Goal: Task Accomplishment & Management: Use online tool/utility

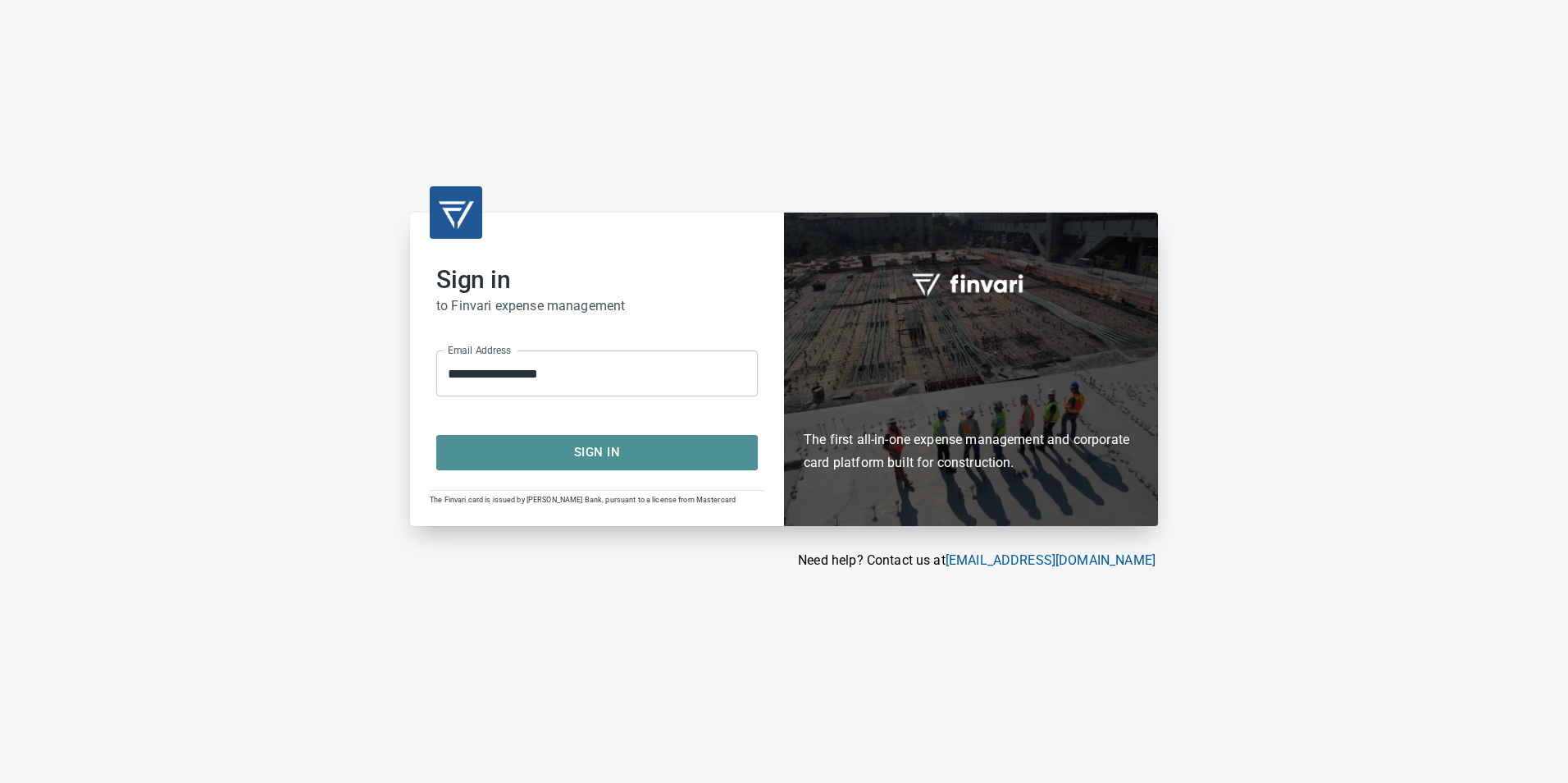
click at [670, 447] on span "Sign In" at bounding box center [597, 452] width 285 height 22
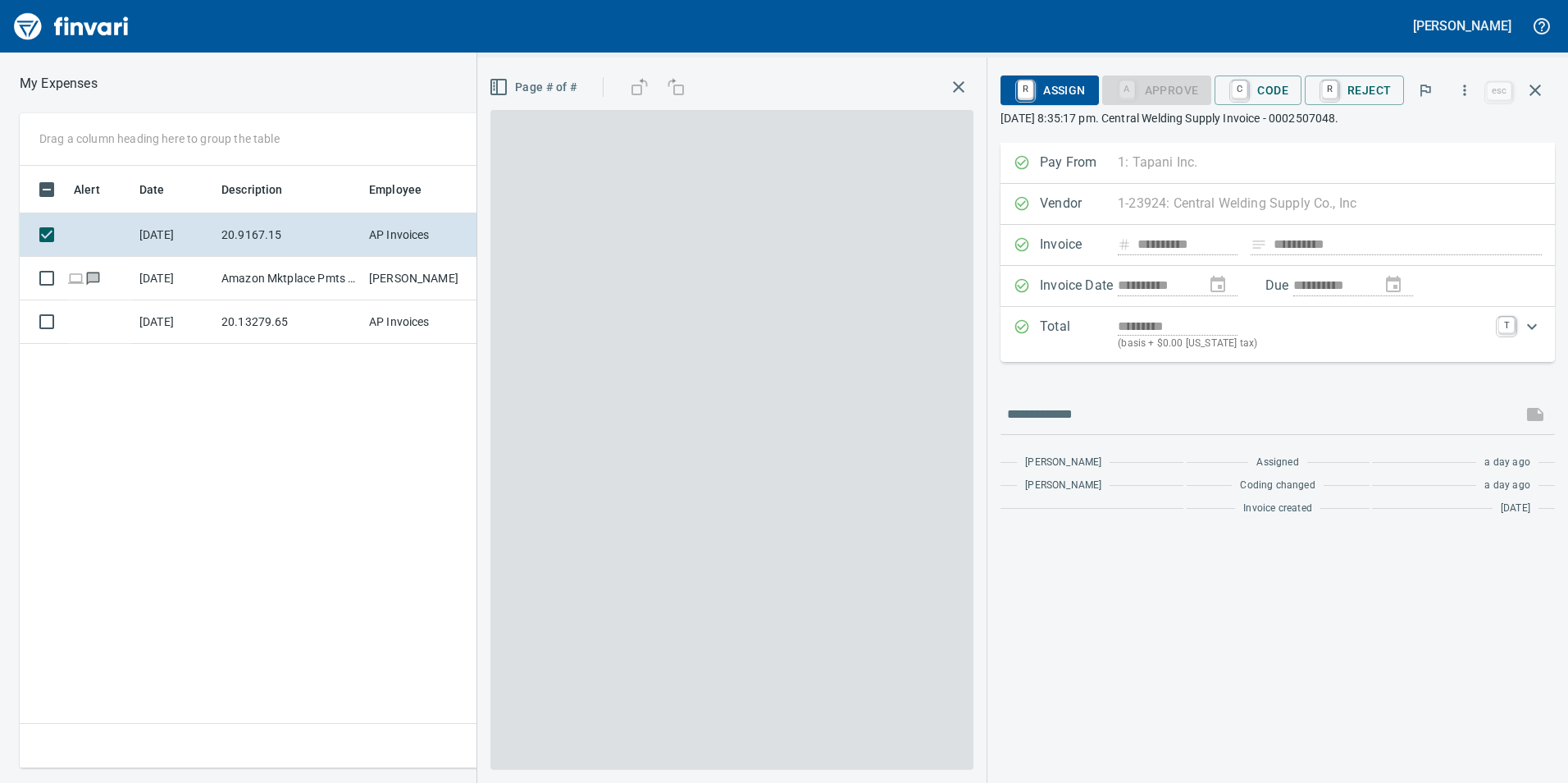
scroll to position [590, 1107]
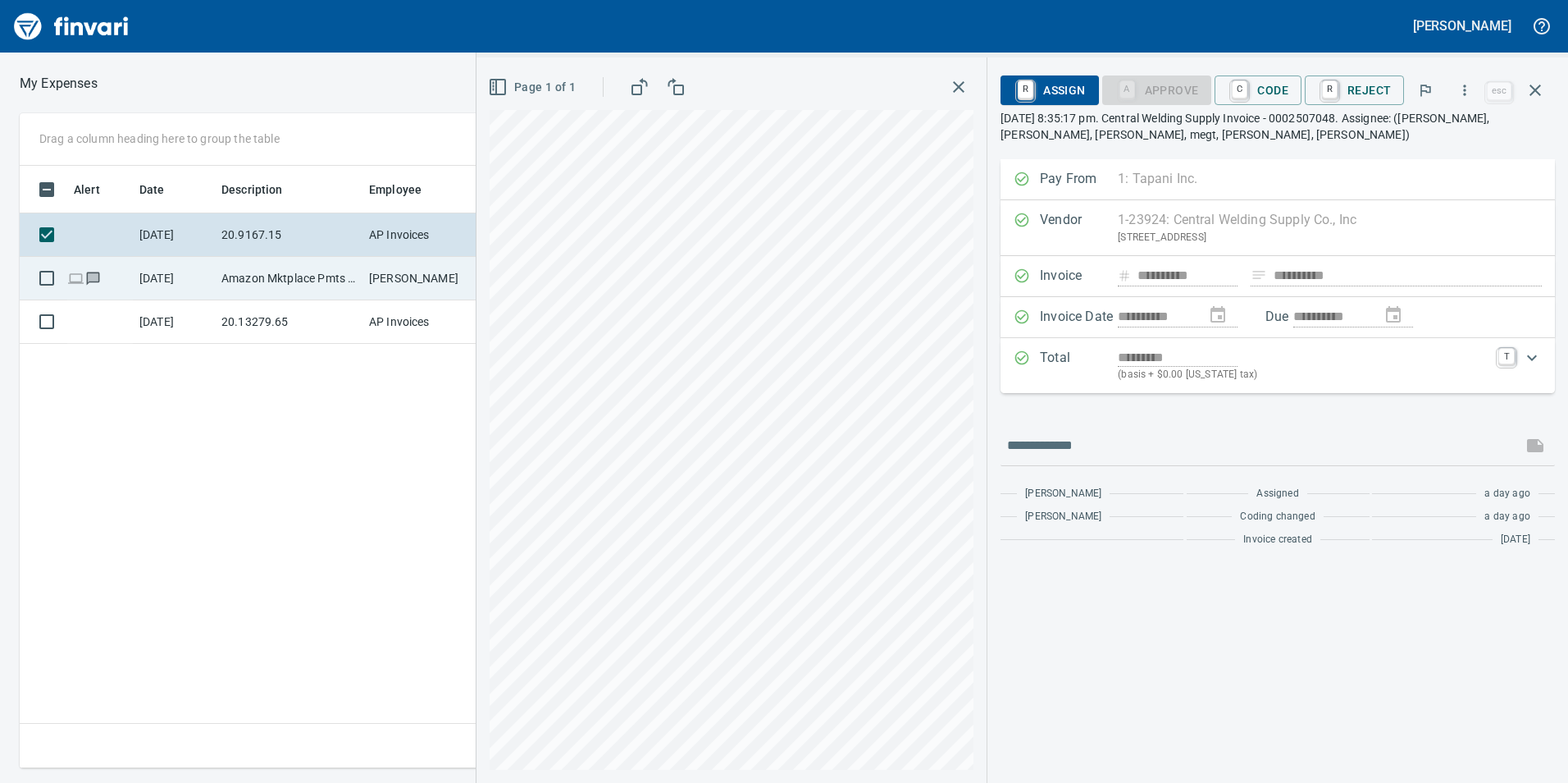
click at [274, 287] on td "Amazon Mktplace Pmts Amzn.com/bill WA" at bounding box center [289, 278] width 148 height 43
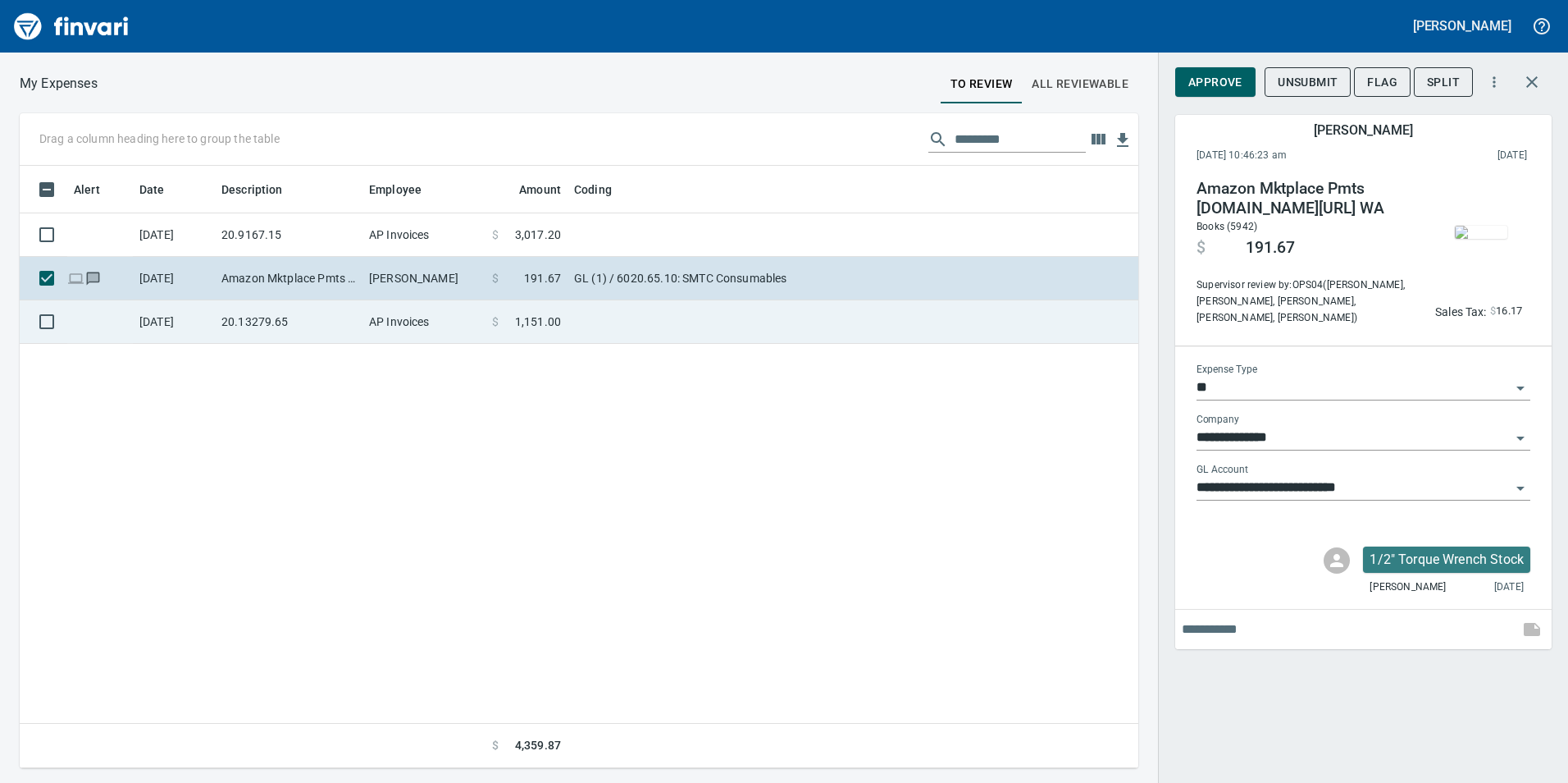
click at [274, 310] on td "20.13279.65" at bounding box center [289, 322] width 148 height 43
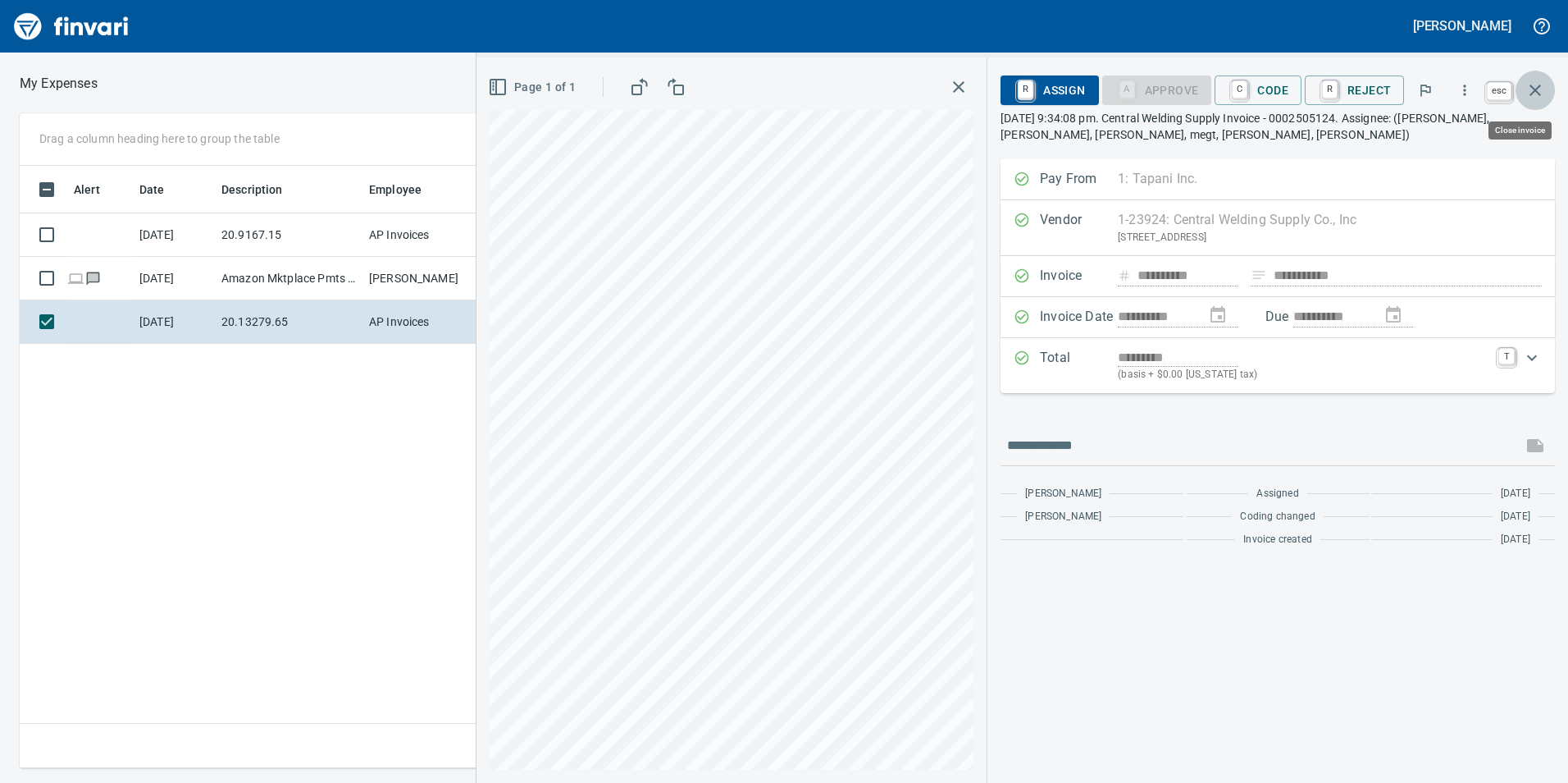
click at [1542, 89] on icon "button" at bounding box center [1536, 90] width 20 height 20
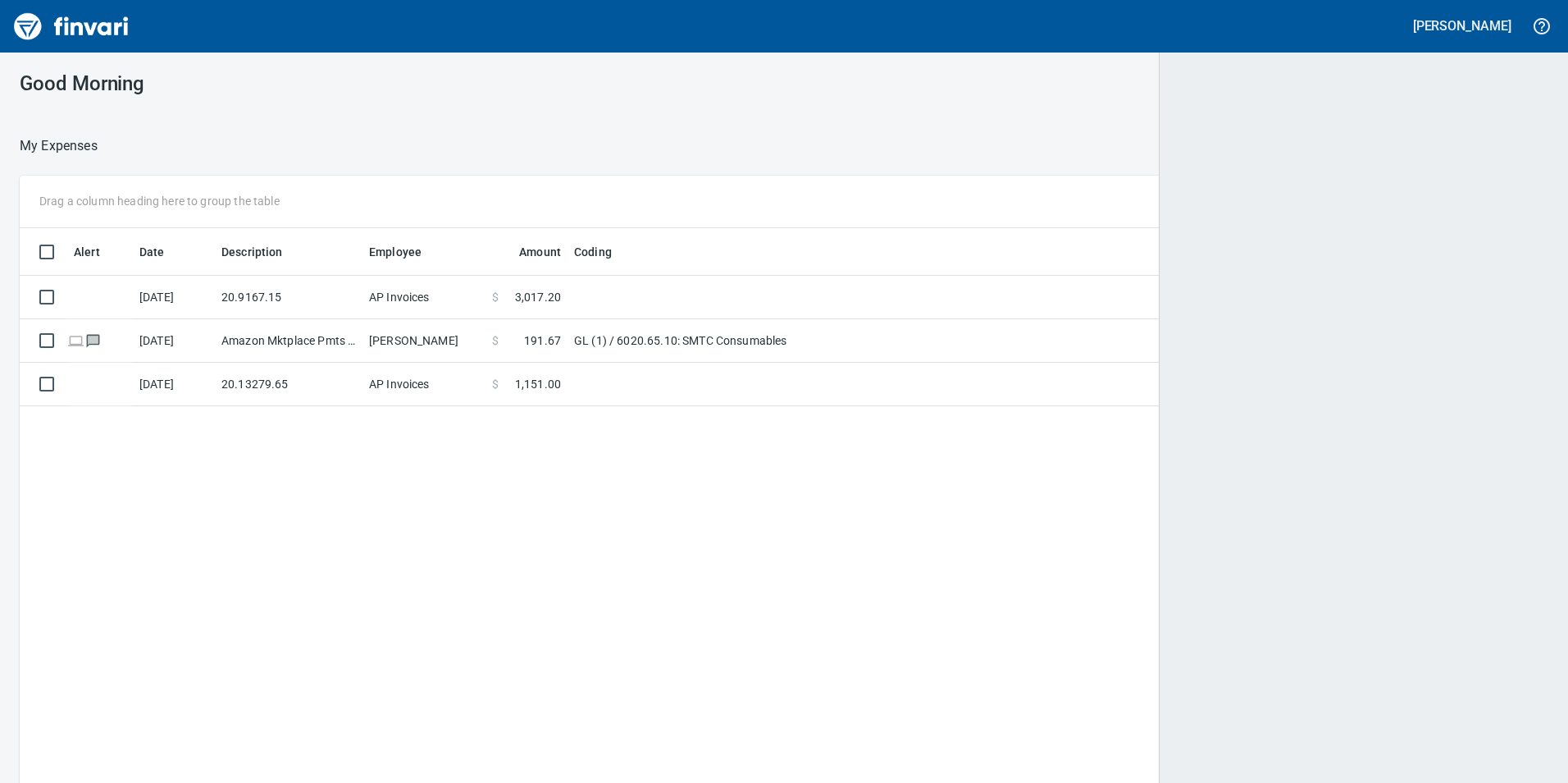
scroll to position [2, 2]
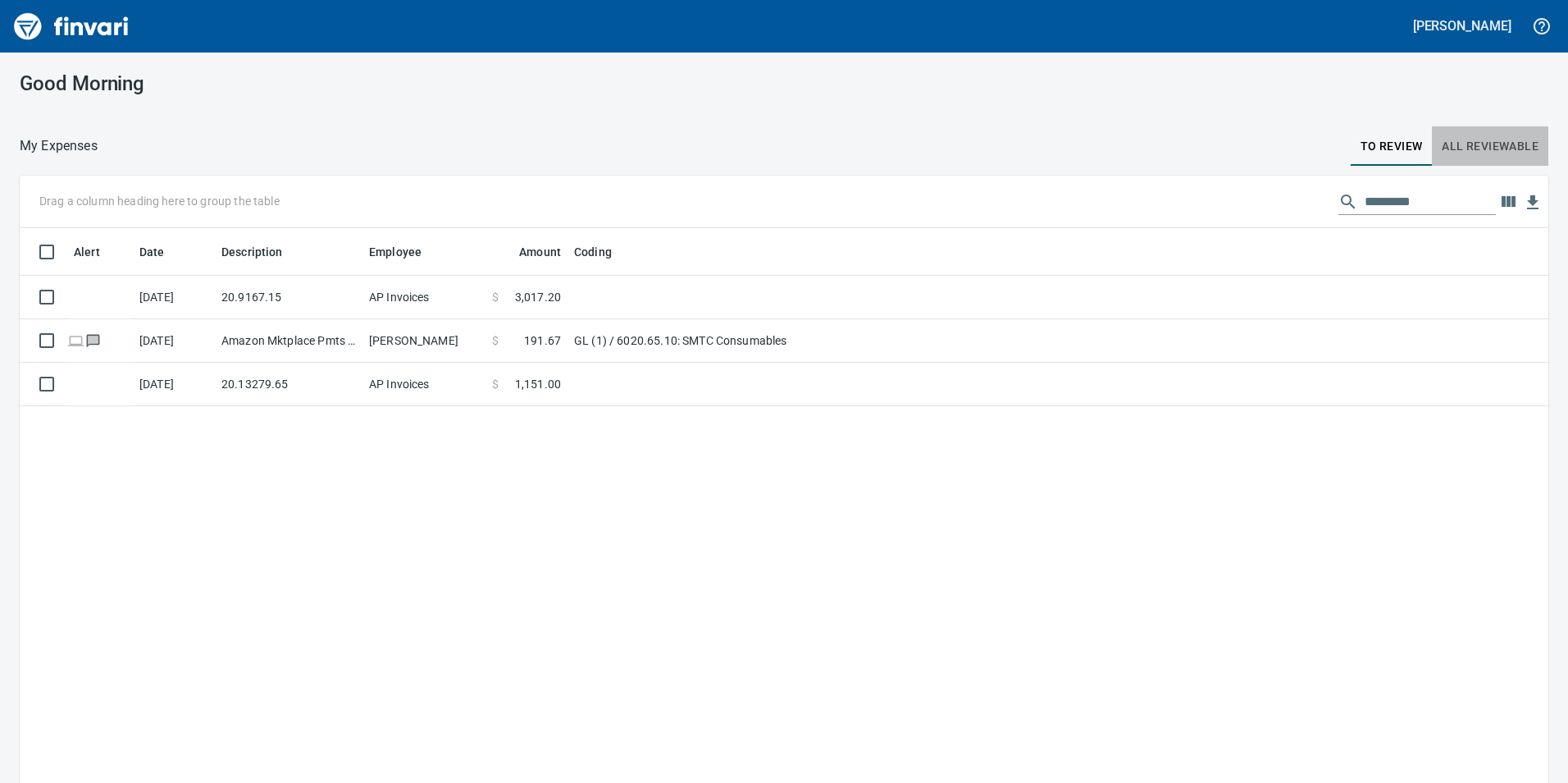
click at [1473, 141] on span "All Reviewable" at bounding box center [1489, 146] width 97 height 21
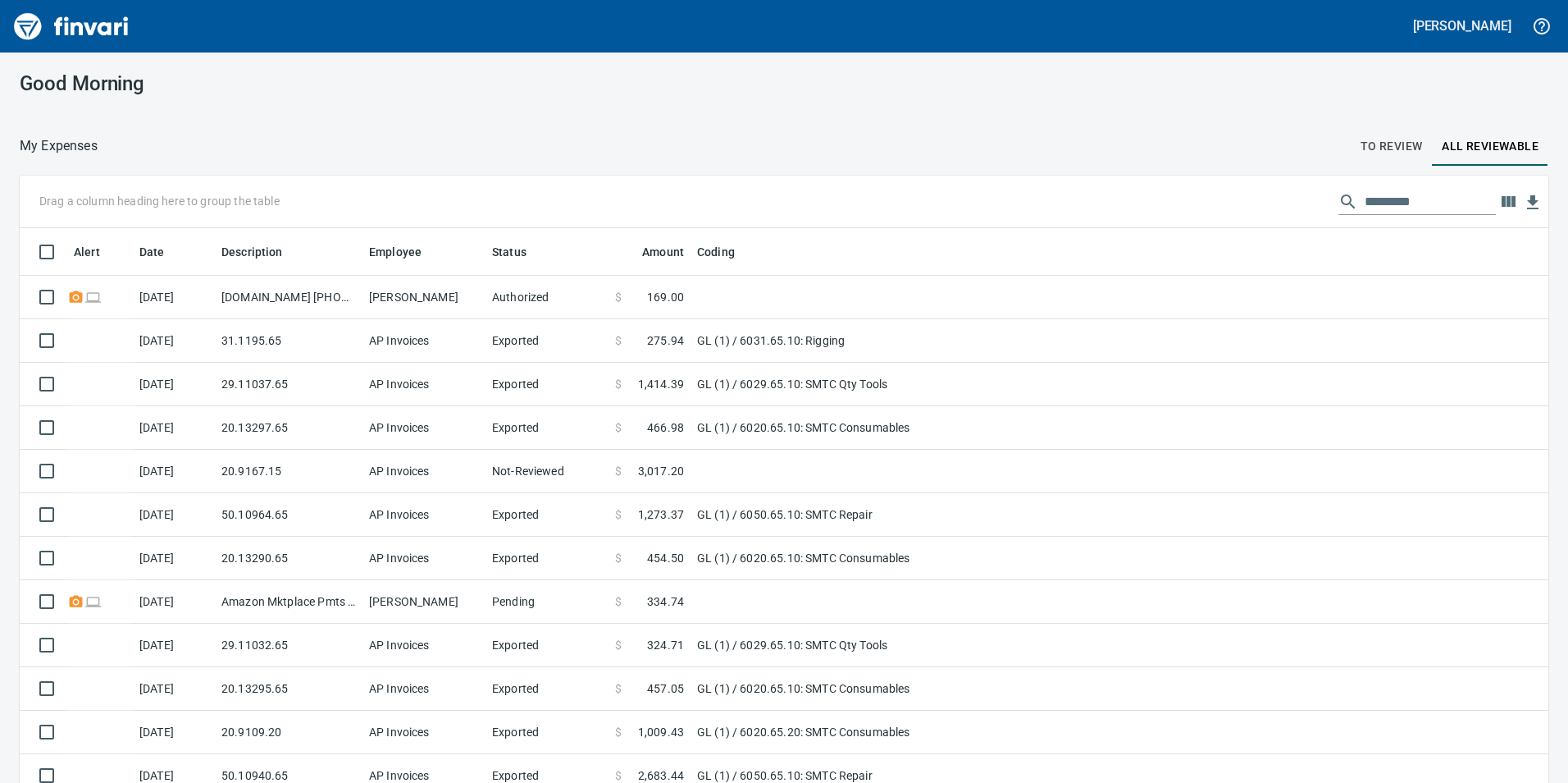
scroll to position [590, 1491]
click at [1387, 145] on span "To Review" at bounding box center [1391, 146] width 62 height 21
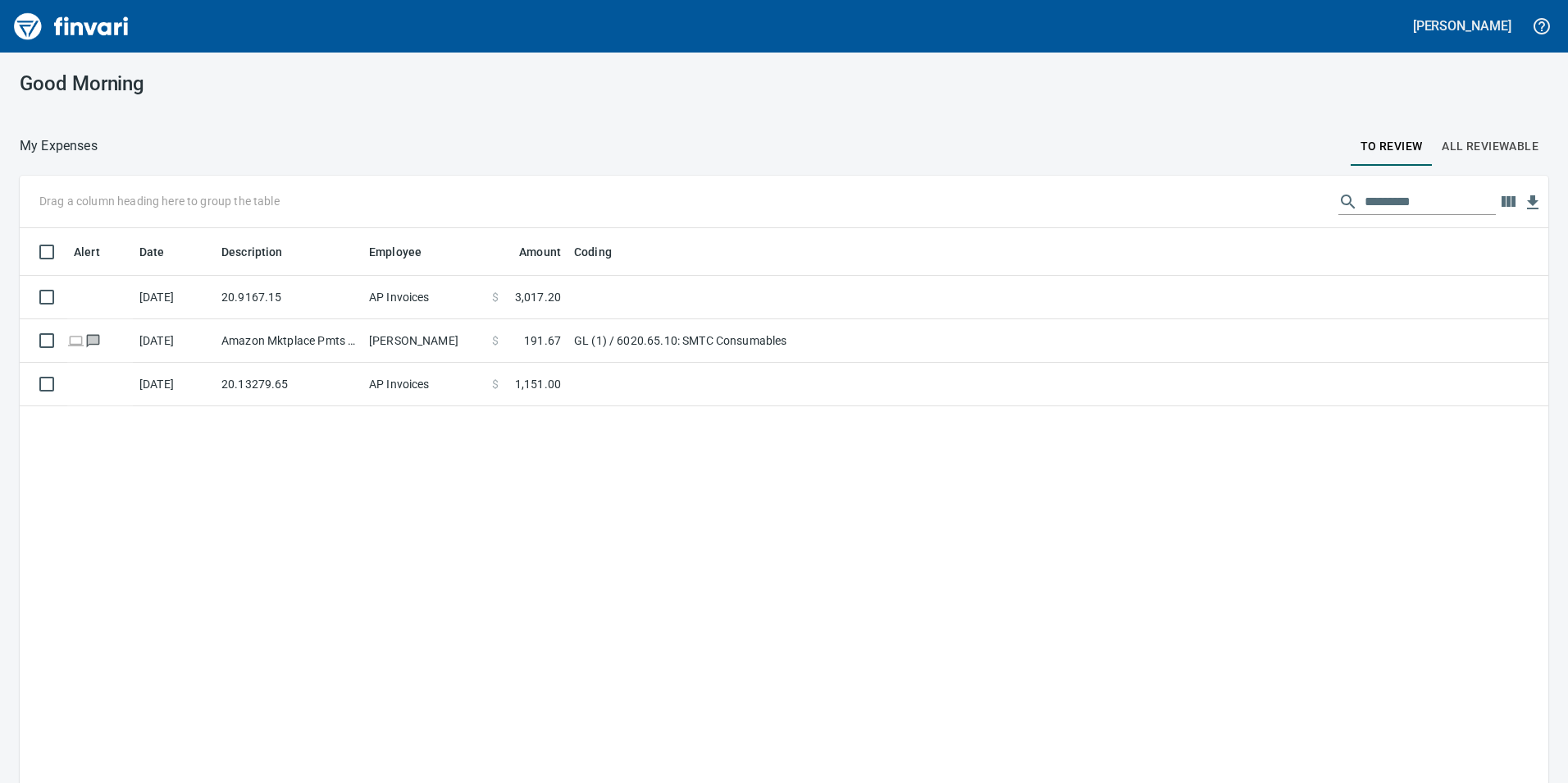
scroll to position [590, 1504]
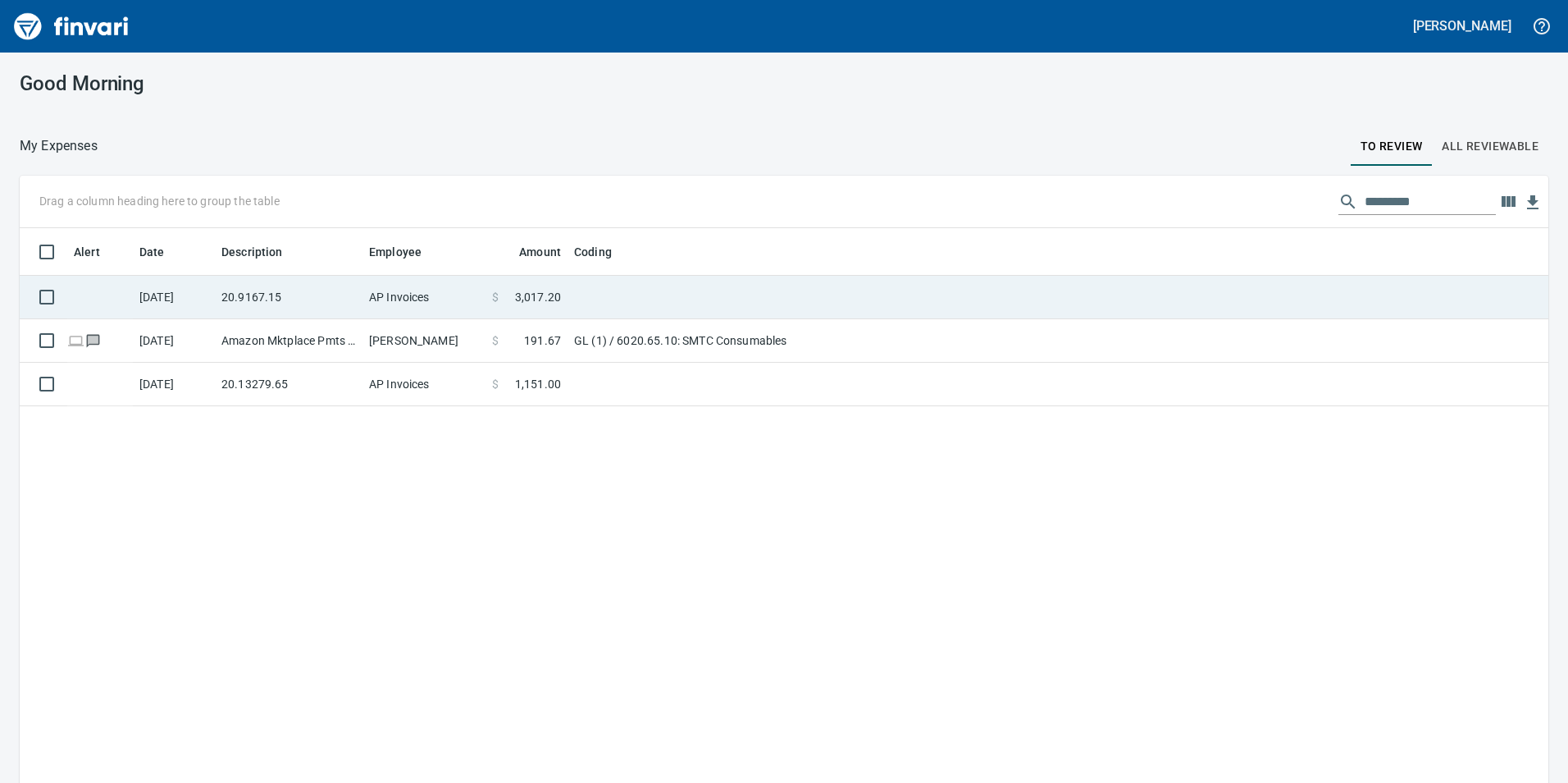
click at [375, 305] on td "AP Invoices" at bounding box center [424, 297] width 123 height 43
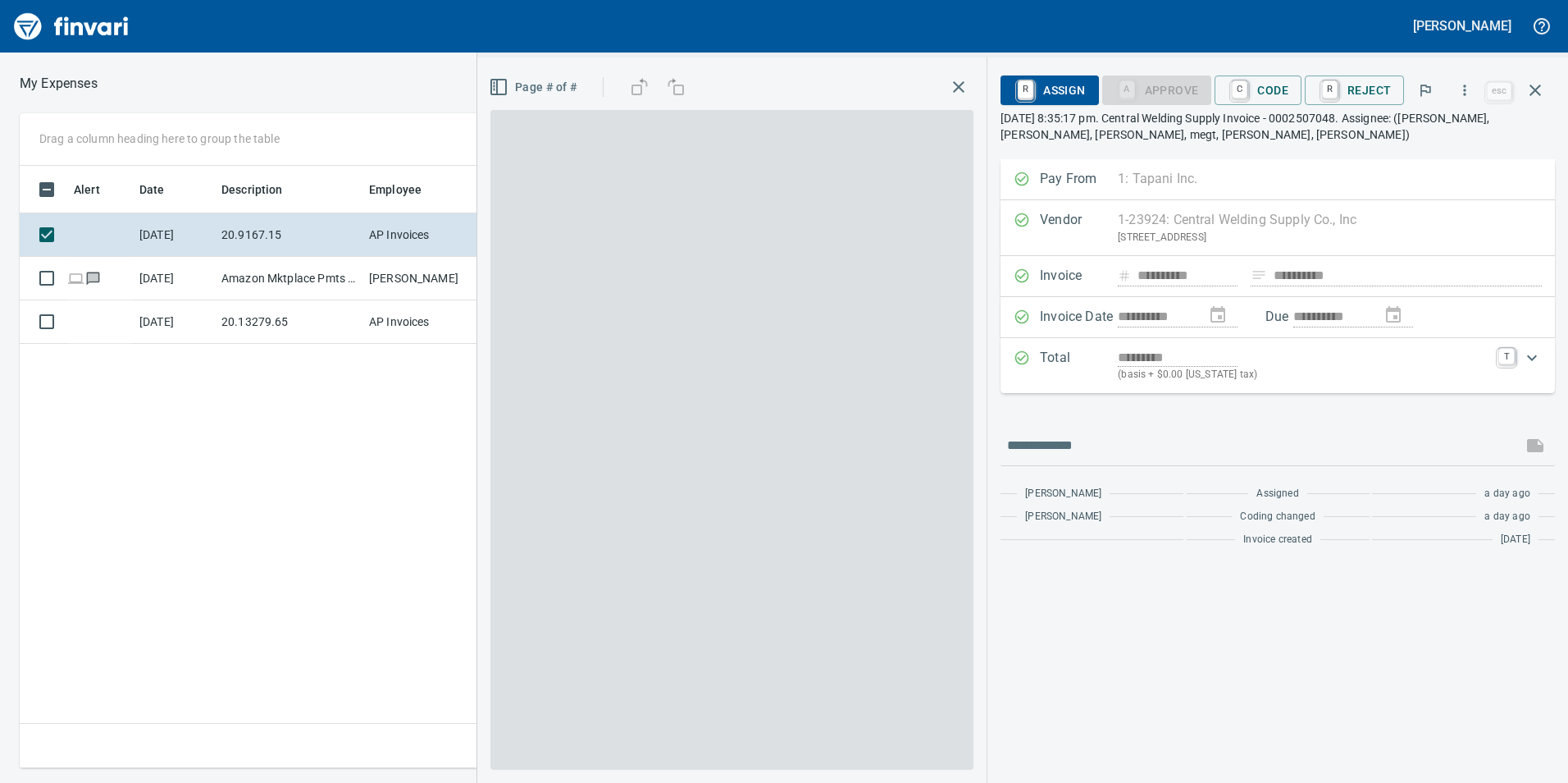
scroll to position [590, 1107]
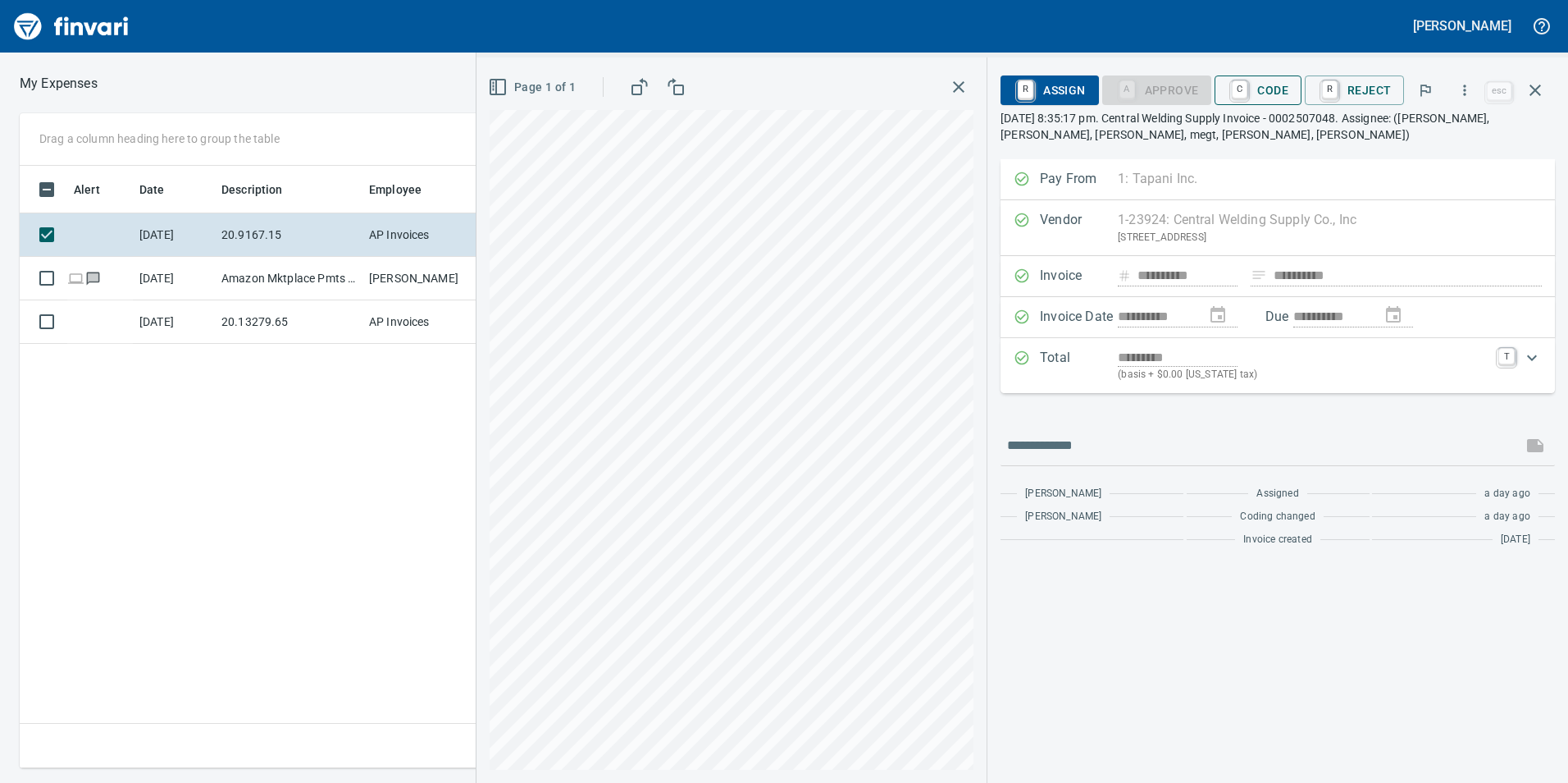
click at [1276, 90] on span "C Code" at bounding box center [1257, 89] width 60 height 28
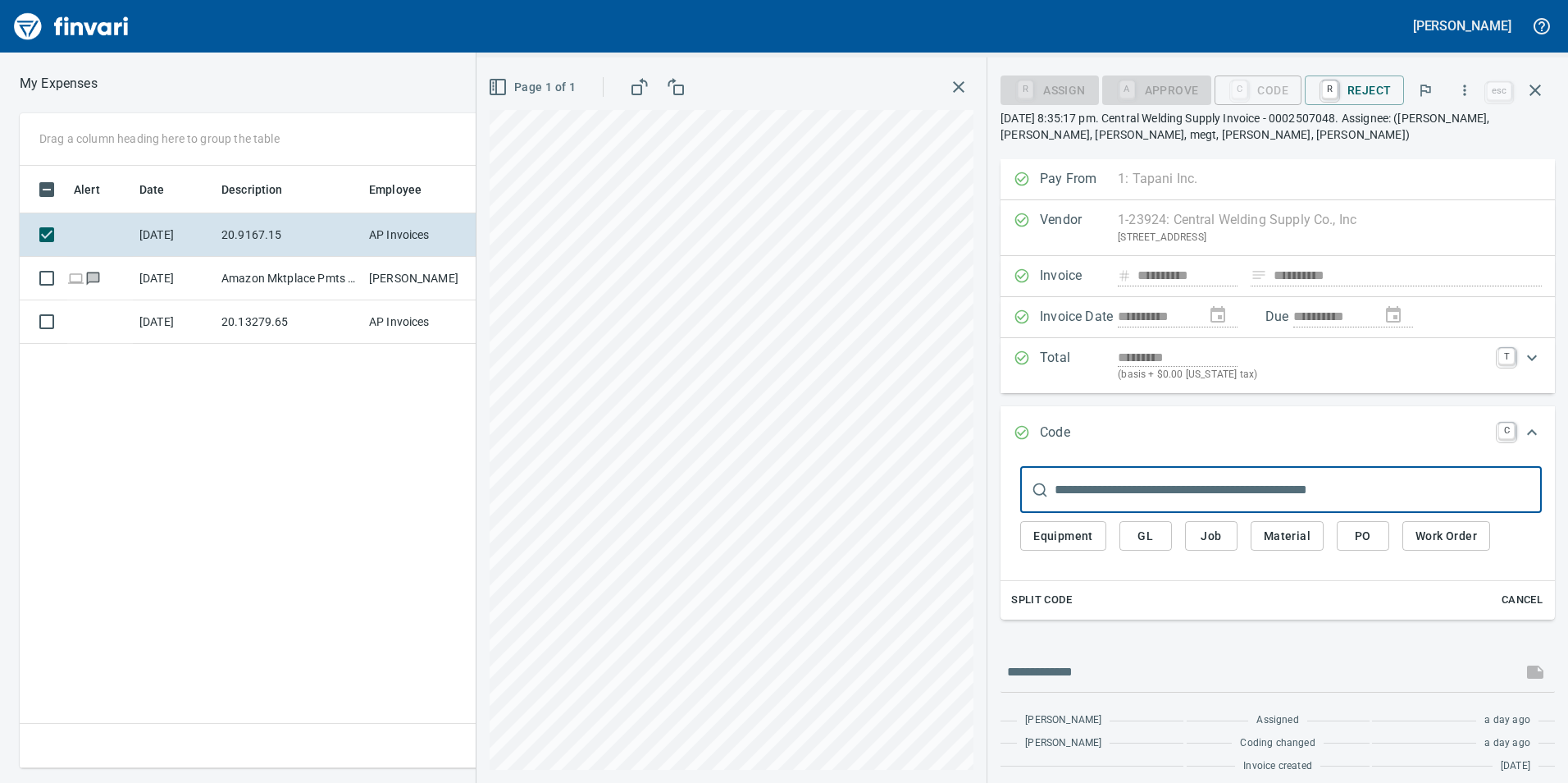
click at [1218, 546] on button "Job" at bounding box center [1211, 536] width 52 height 31
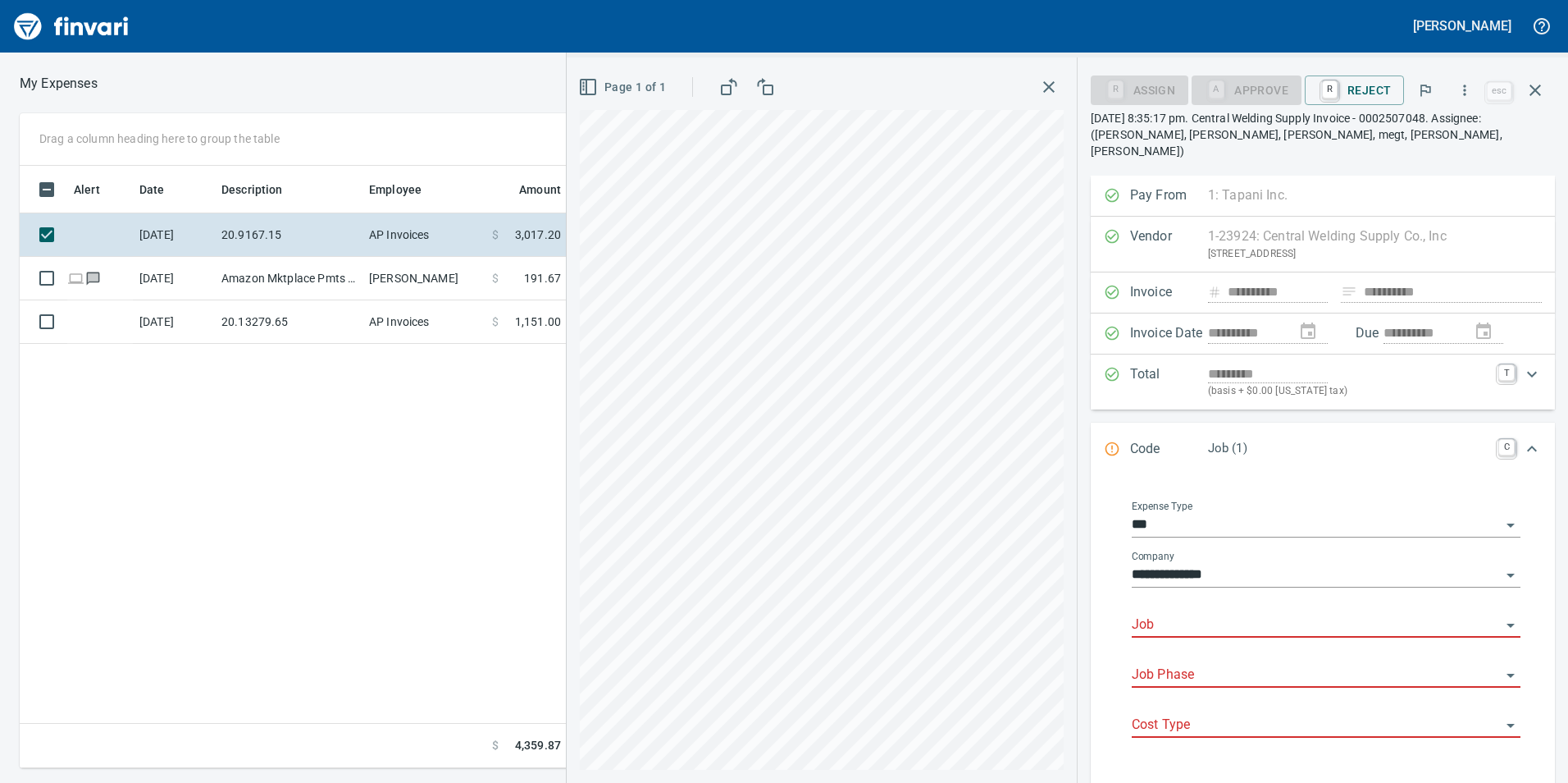
click at [1204, 614] on input "Job" at bounding box center [1316, 625] width 369 height 23
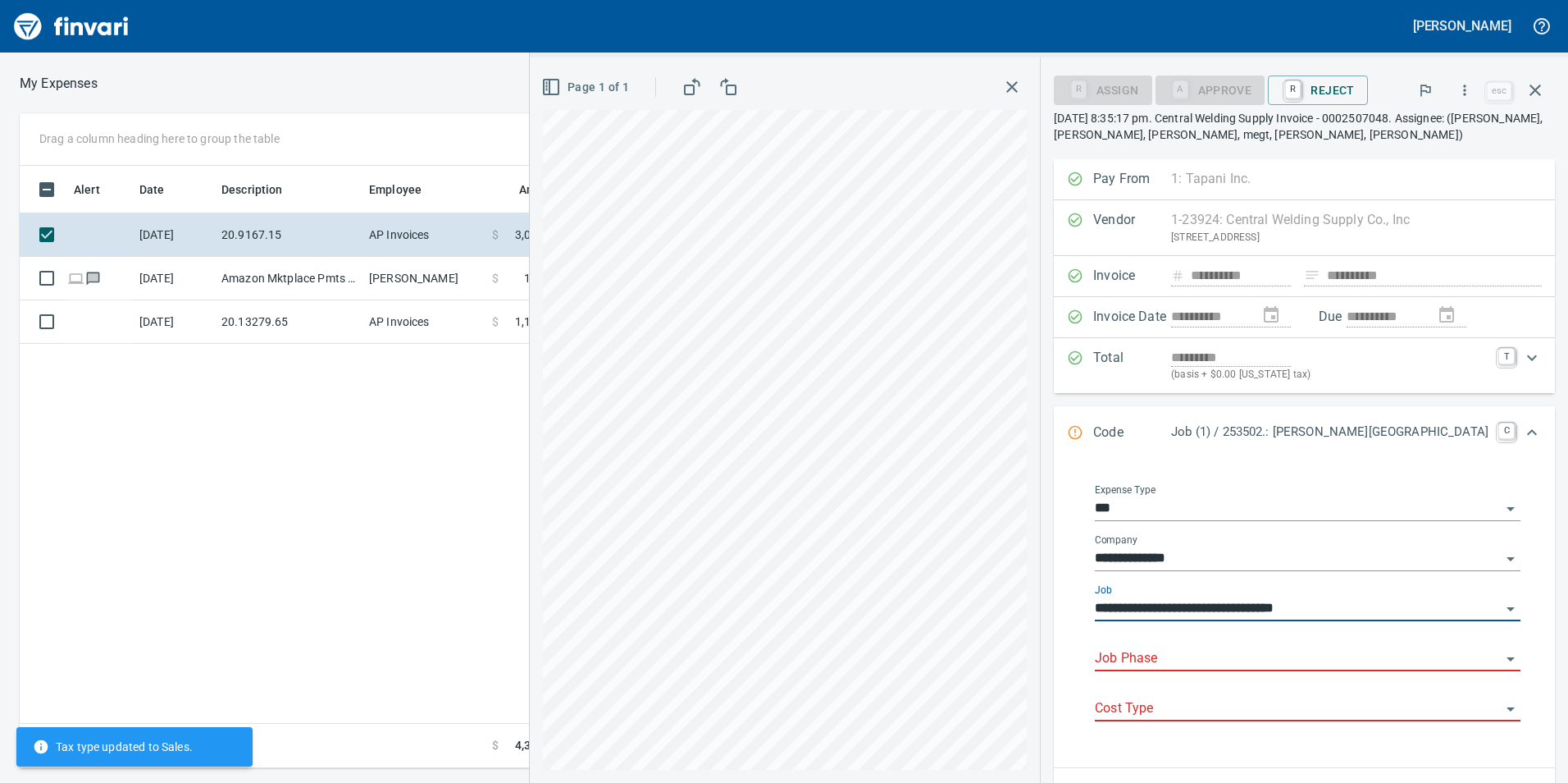
drag, startPoint x: 1215, startPoint y: 640, endPoint x: 1211, endPoint y: 648, distance: 8.9
click at [1211, 648] on div "Job Phase" at bounding box center [1307, 652] width 425 height 37
type input "**********"
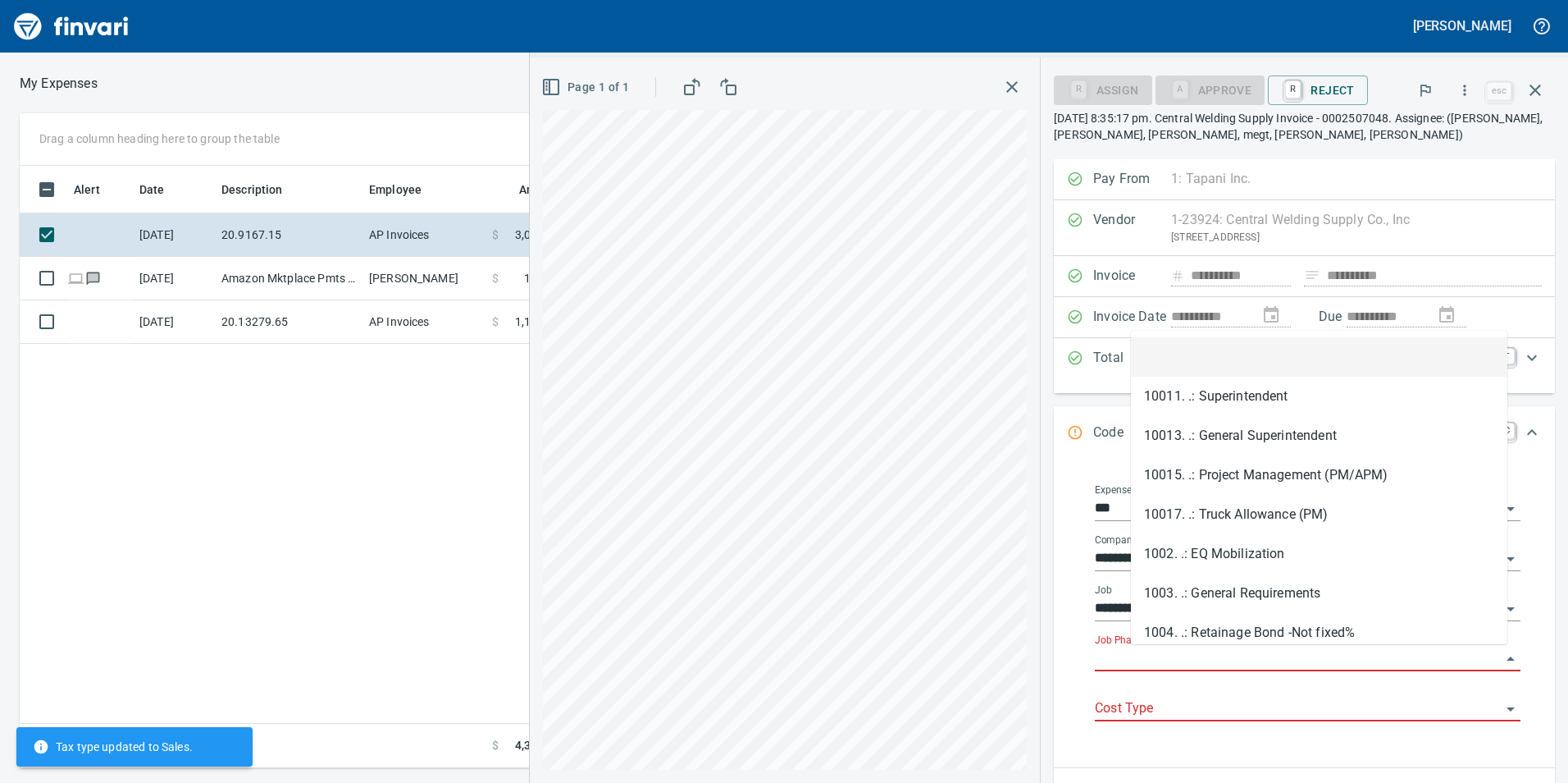
click at [1211, 648] on input "Job Phase" at bounding box center [1298, 658] width 406 height 23
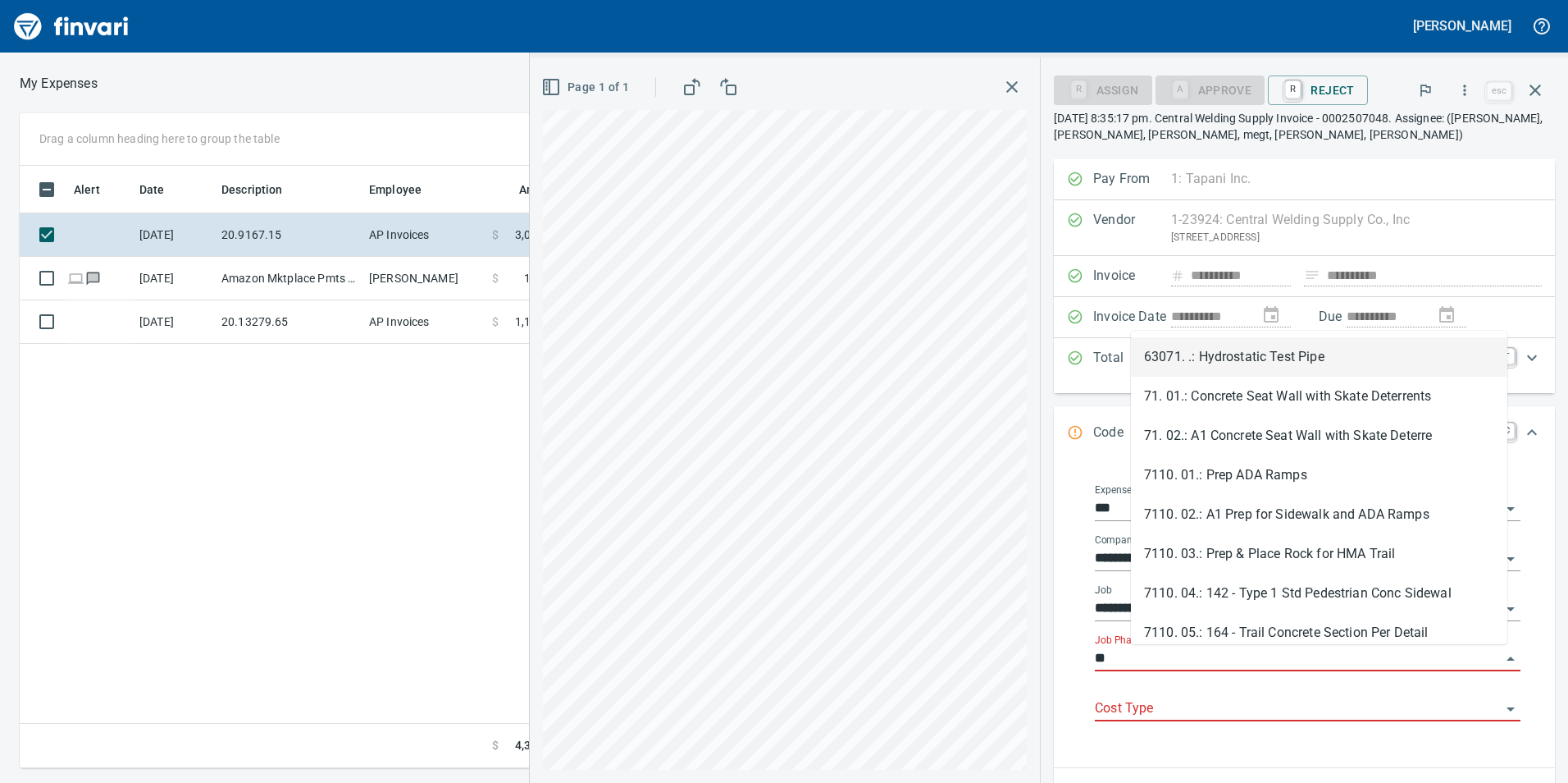
type input "*"
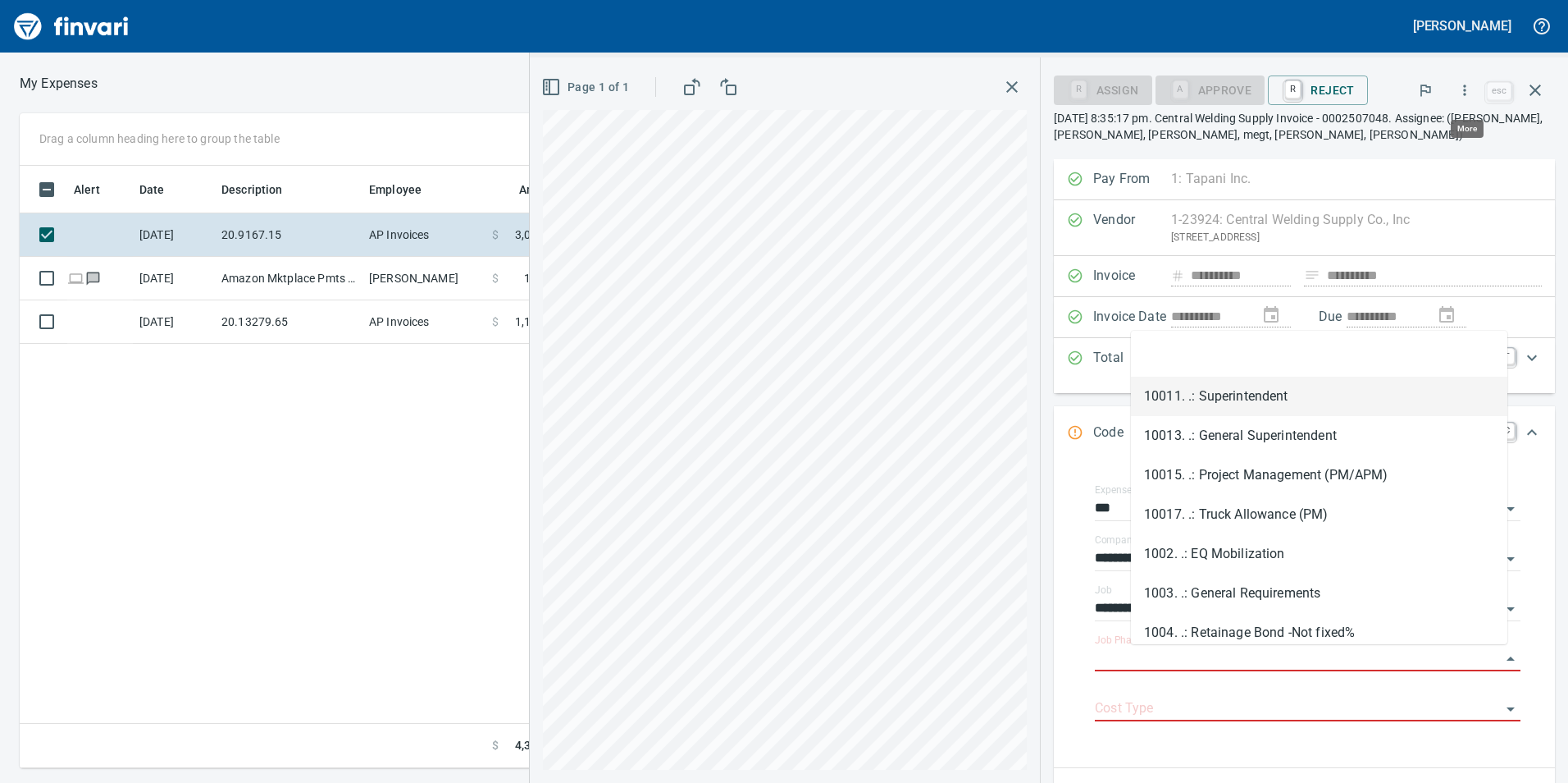
click at [1477, 95] on button "button" at bounding box center [1465, 90] width 36 height 36
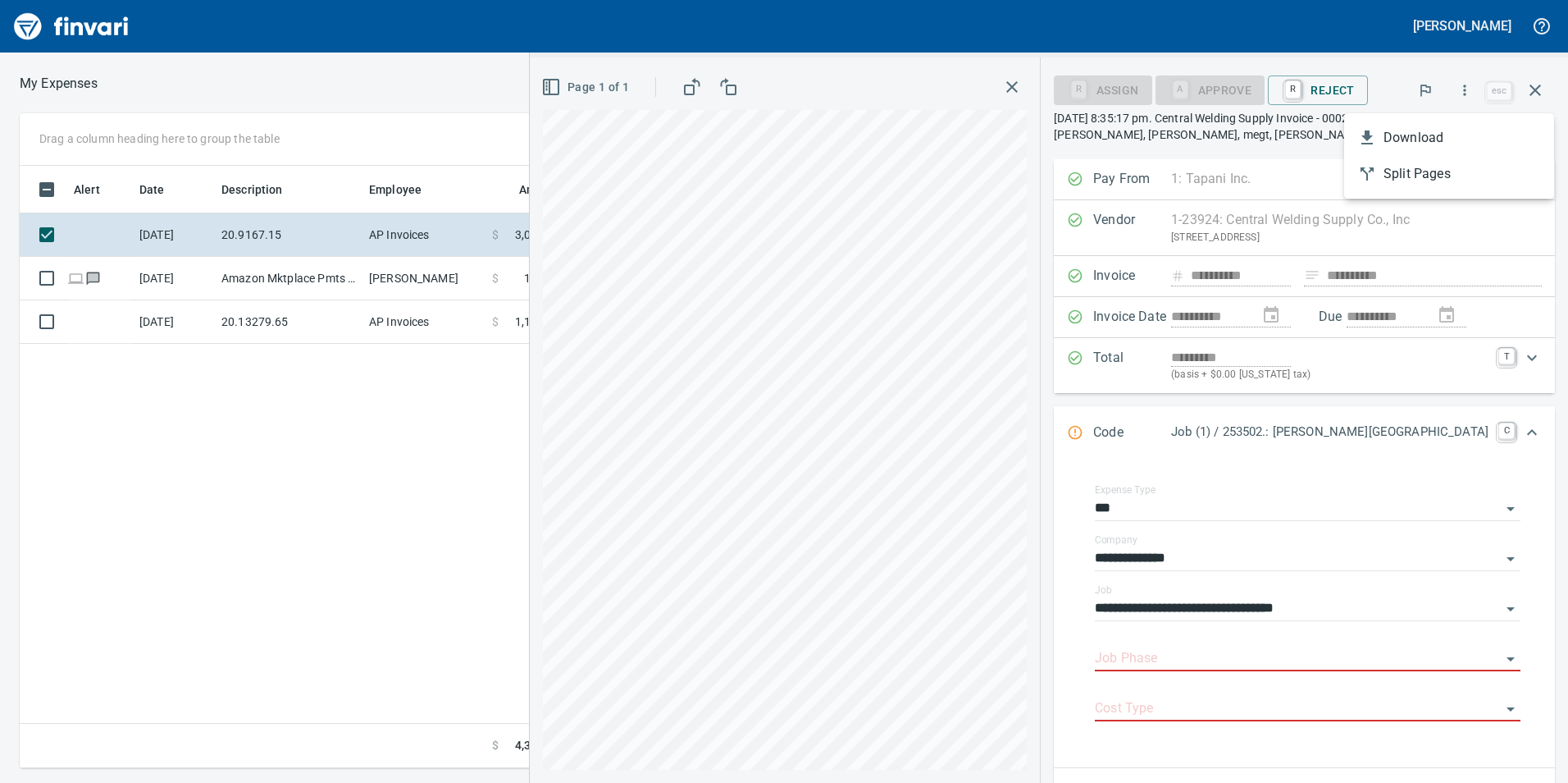
click at [1477, 95] on div at bounding box center [784, 391] width 1568 height 783
click at [1522, 433] on icon "Expand" at bounding box center [1532, 433] width 20 height 20
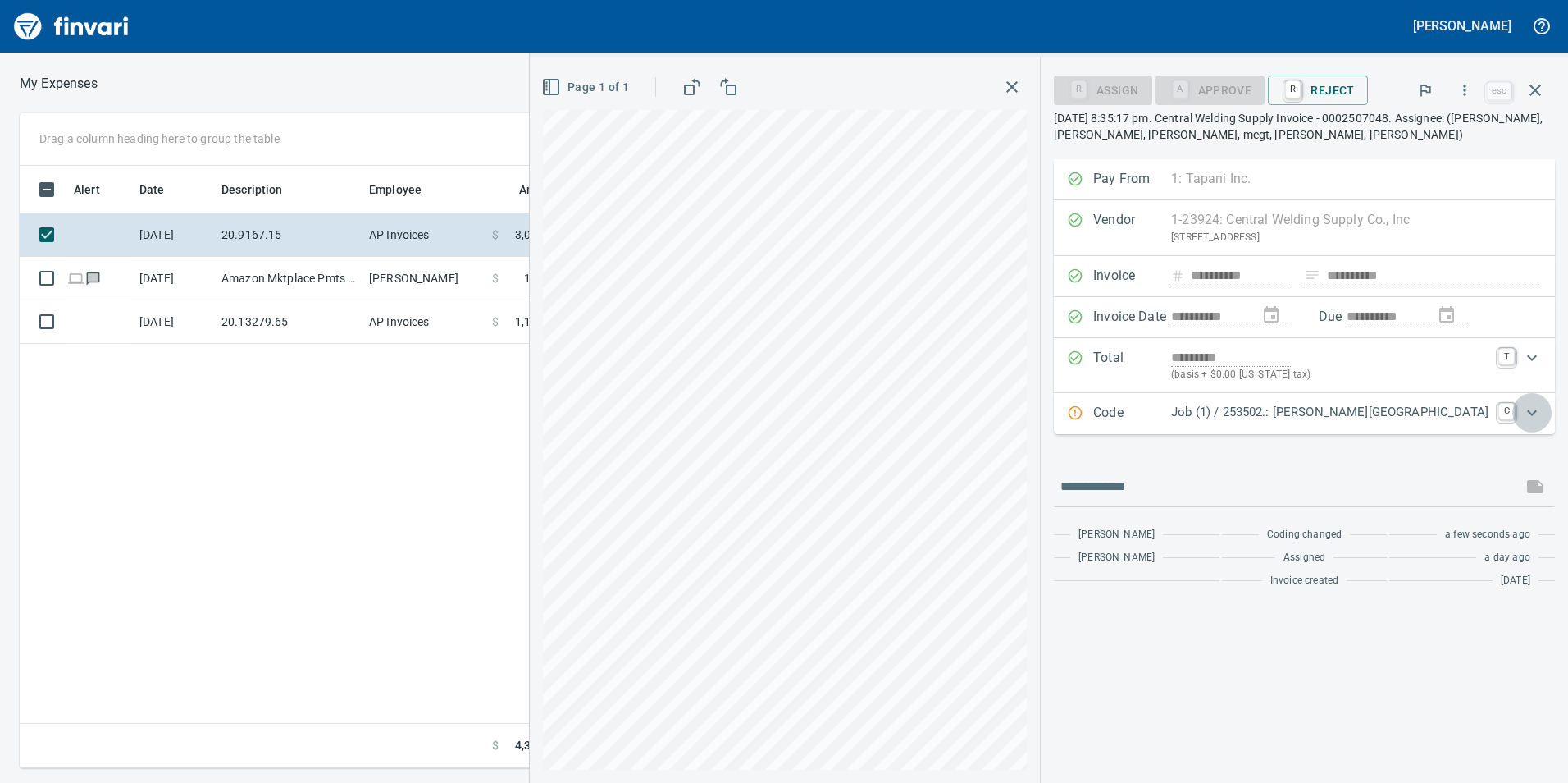
click at [1519, 417] on div "Expand" at bounding box center [1532, 413] width 40 height 40
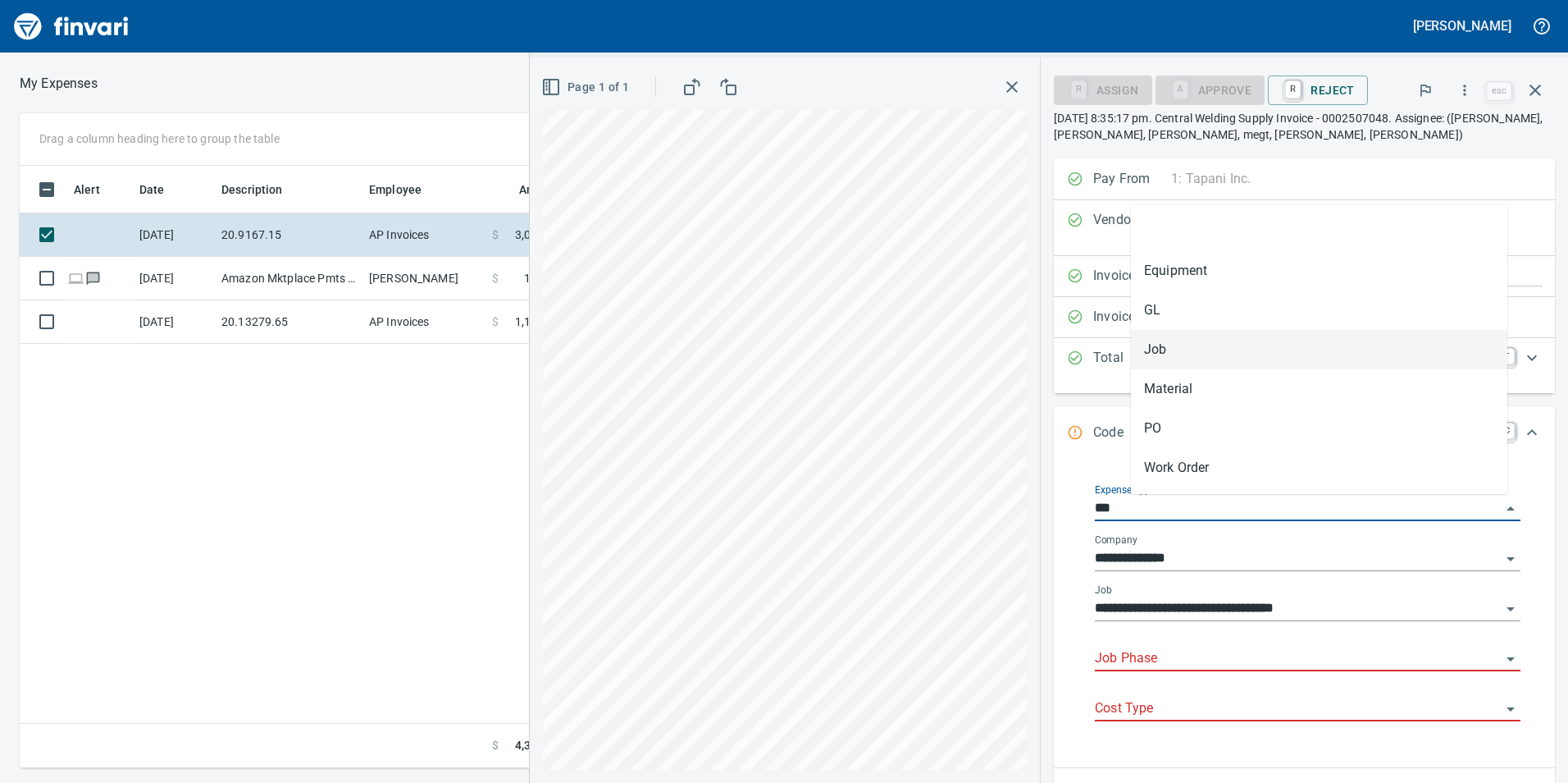
click at [1478, 505] on input "***" at bounding box center [1298, 508] width 406 height 23
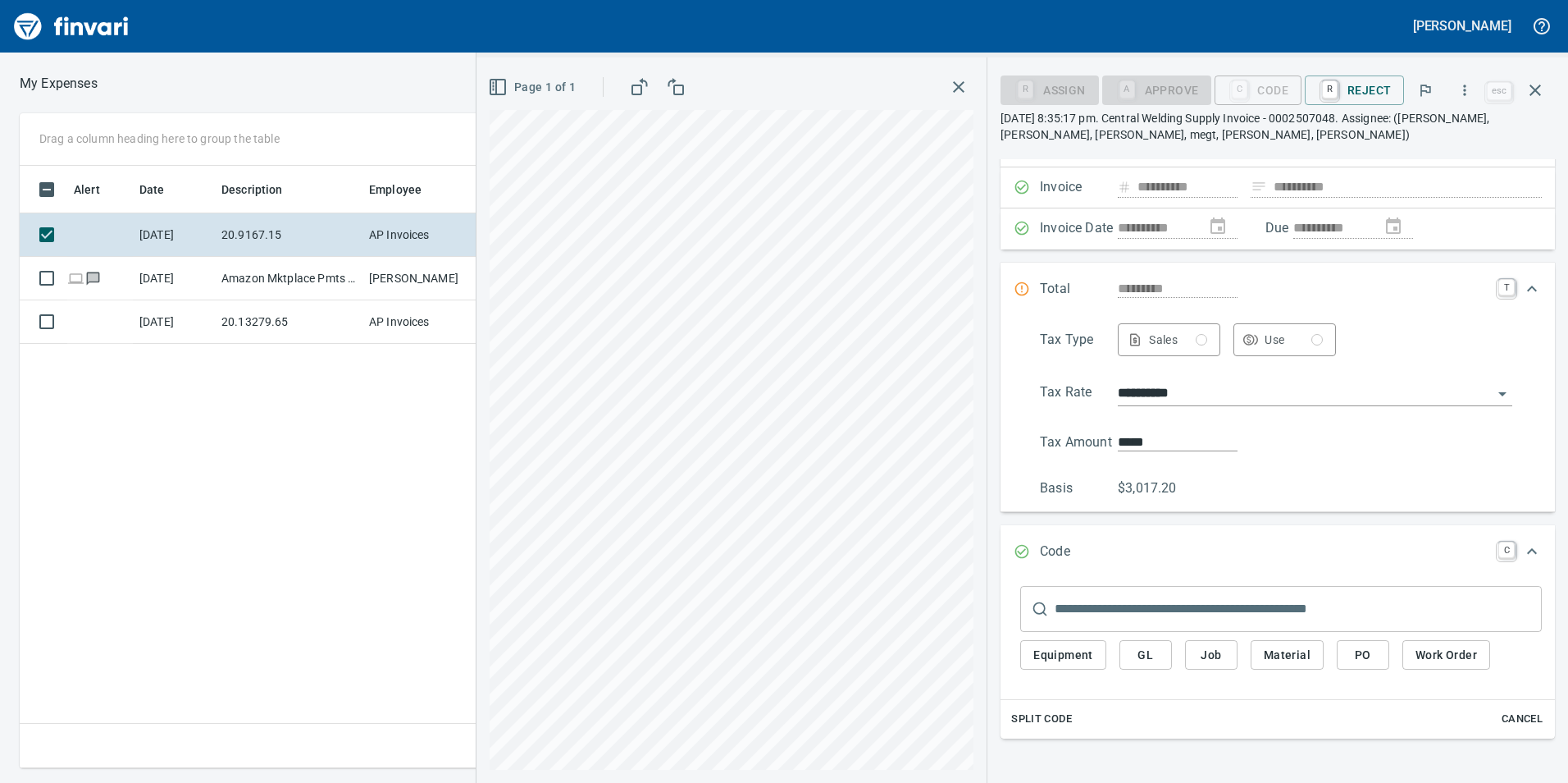
scroll to position [242, 0]
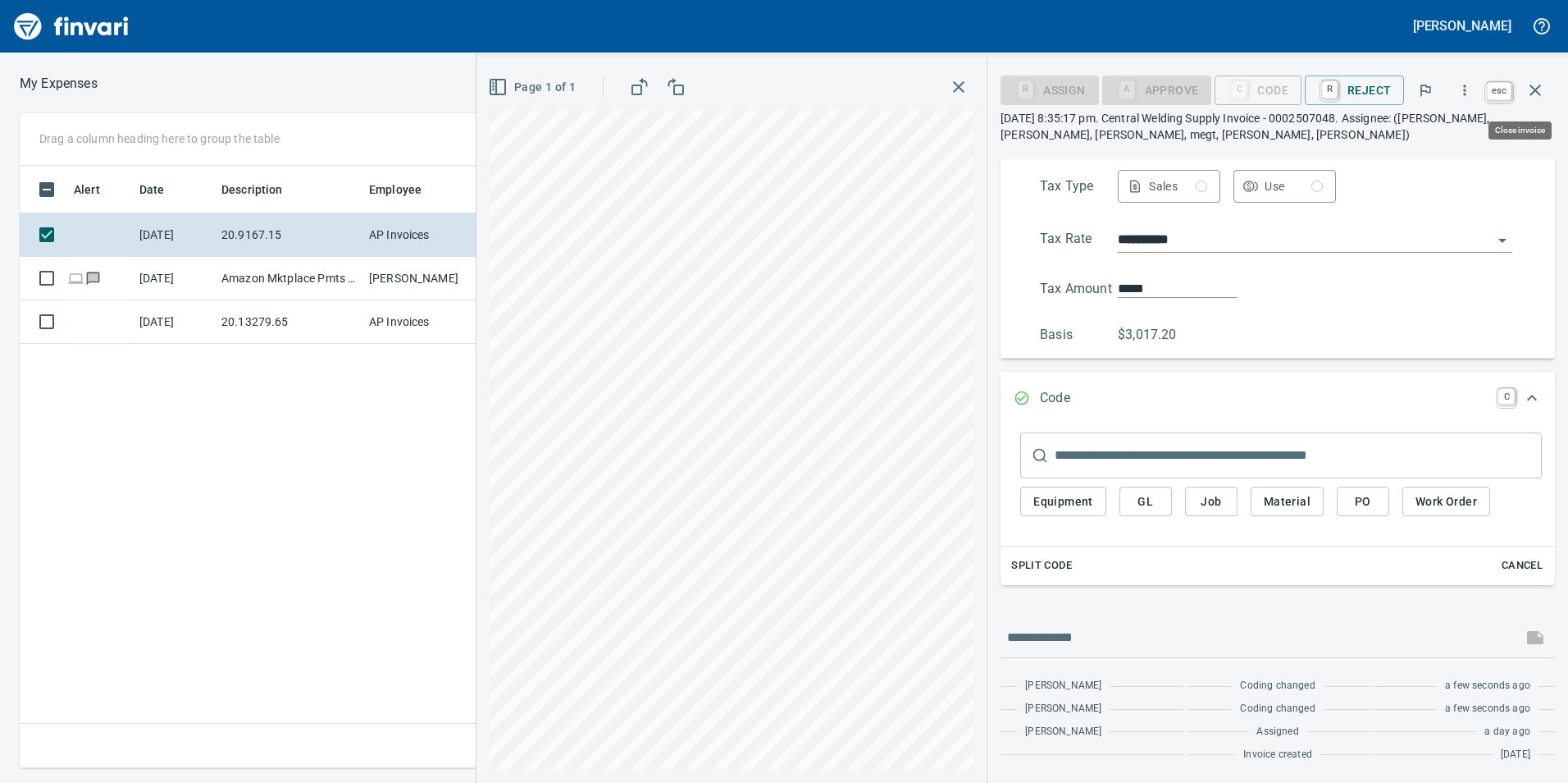
click at [1539, 94] on icon "button" at bounding box center [1535, 90] width 12 height 12
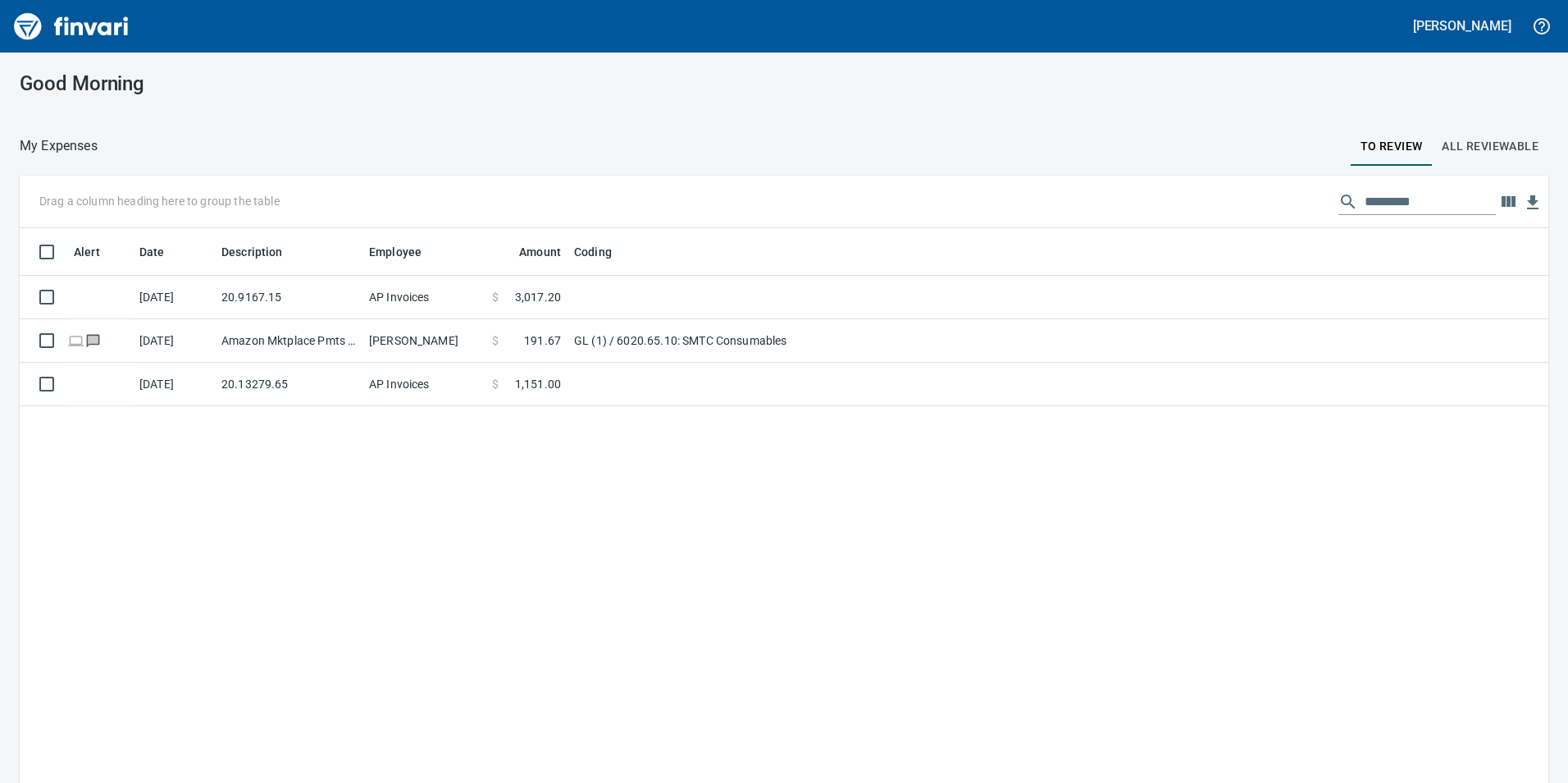
scroll to position [590, 1504]
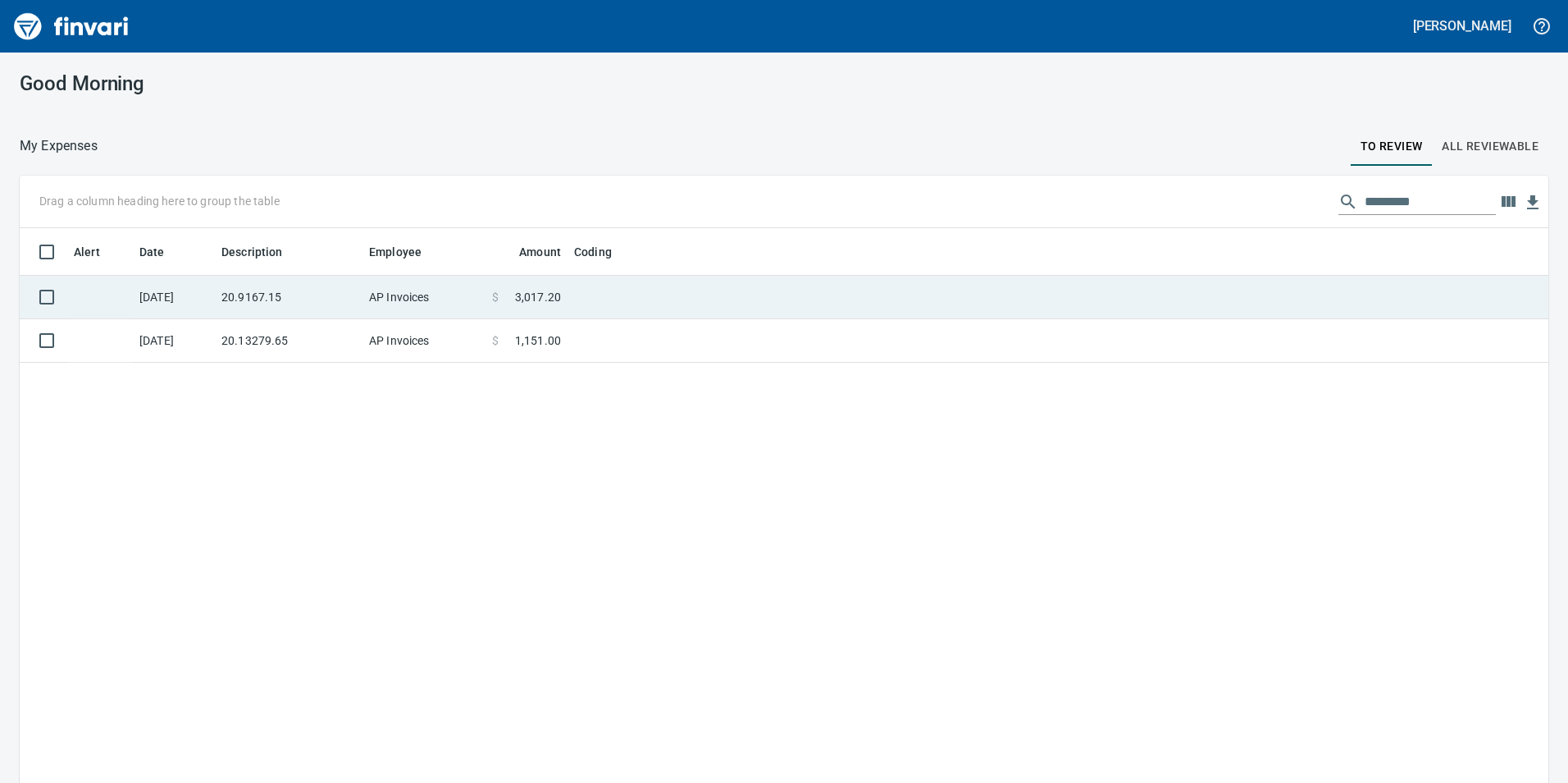
click at [936, 298] on td at bounding box center [773, 297] width 410 height 43
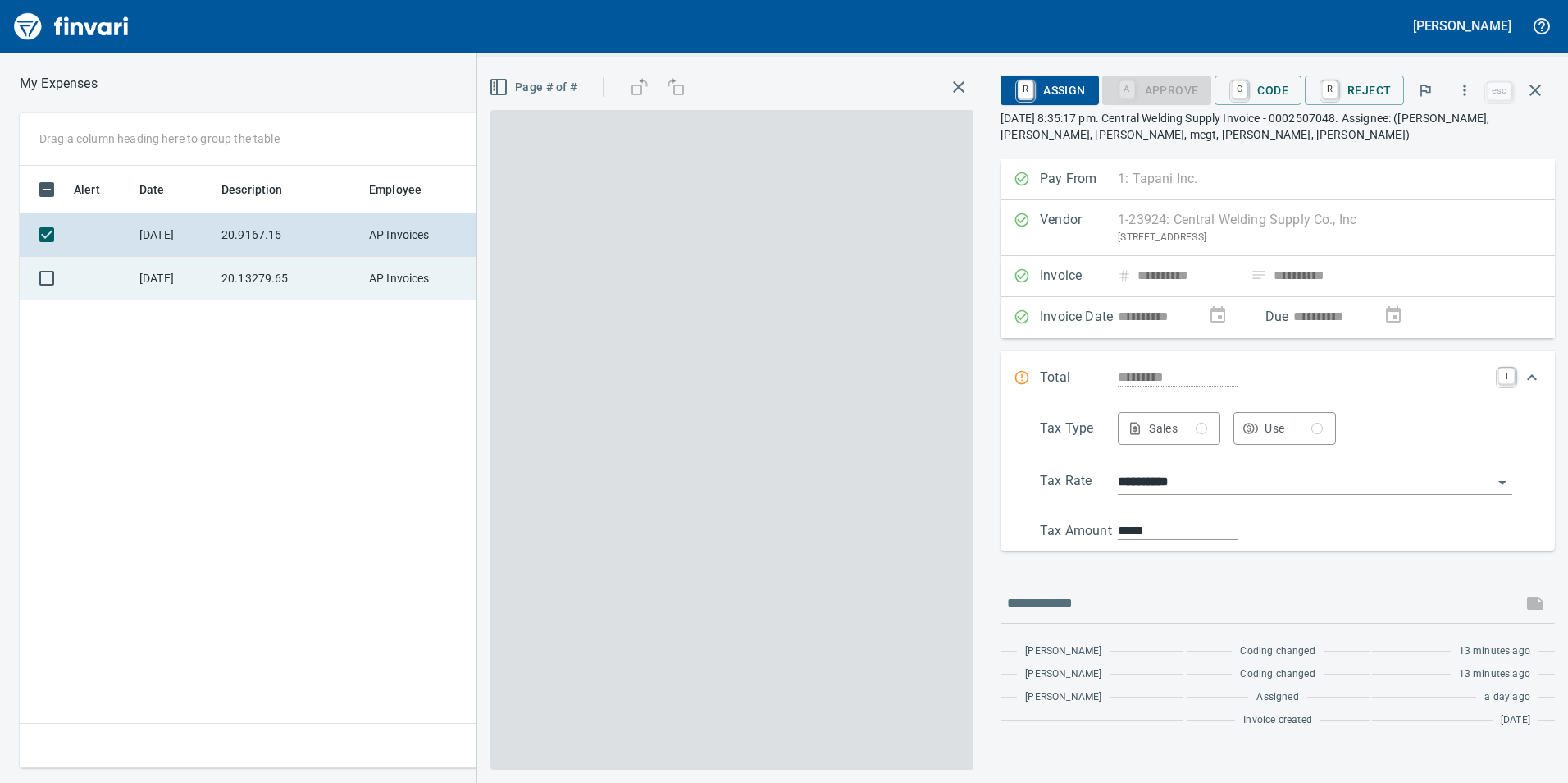
scroll to position [590, 1107]
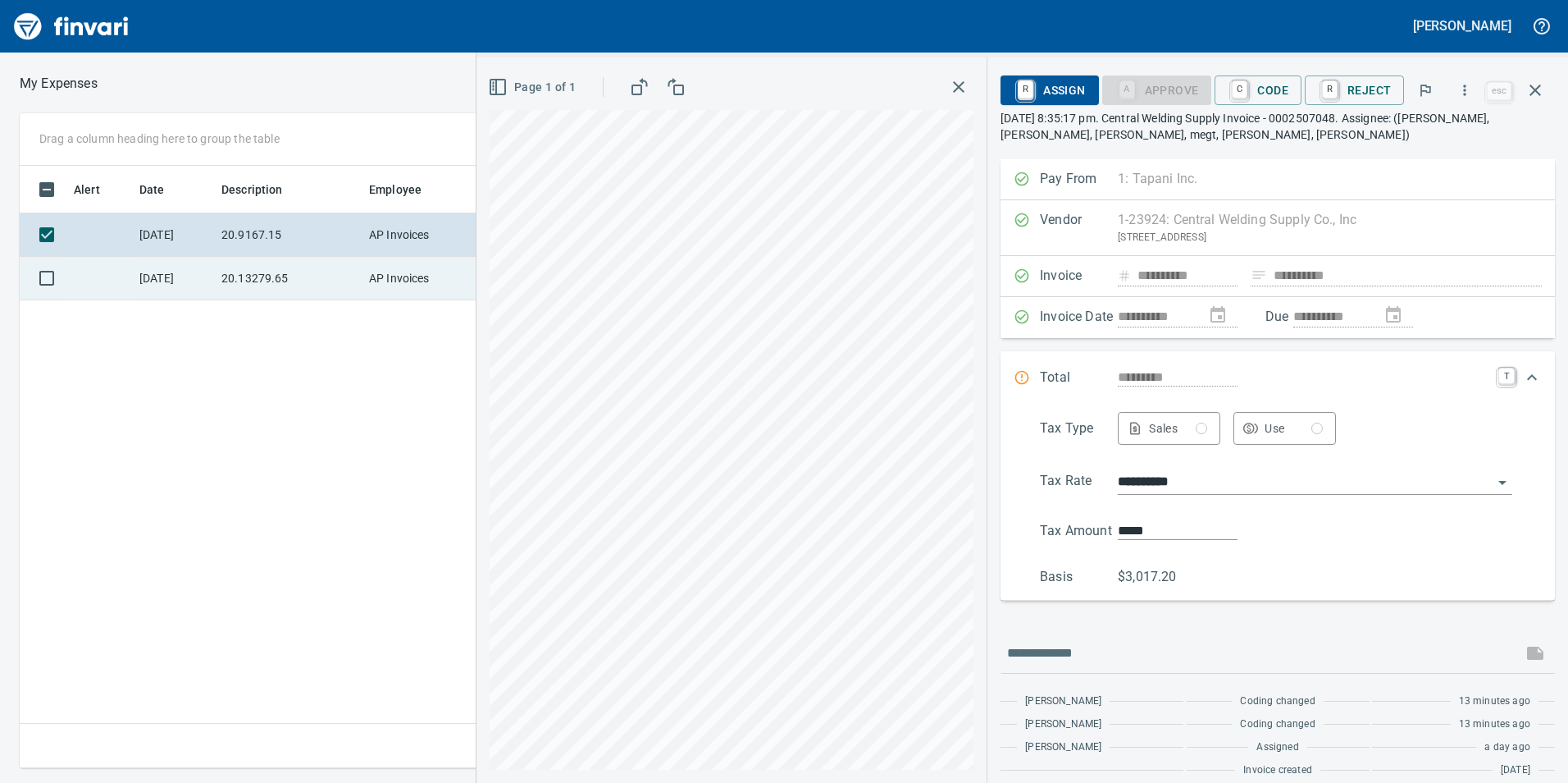
click at [315, 283] on td "20.13279.65" at bounding box center [289, 278] width 148 height 43
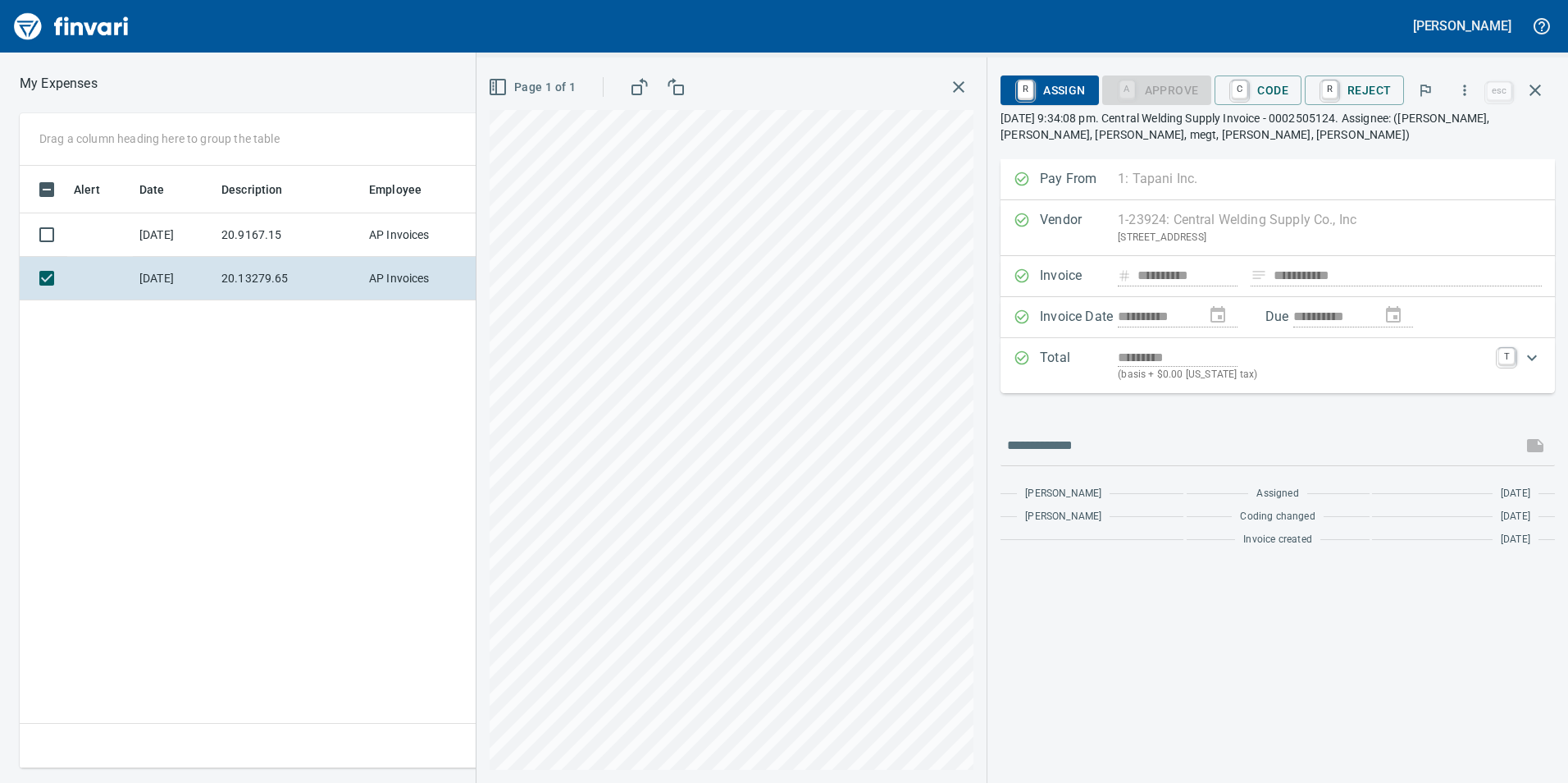
scroll to position [590, 1107]
drag, startPoint x: 1258, startPoint y: 72, endPoint x: 1269, endPoint y: 88, distance: 19.4
click at [1262, 77] on div "R Assign A Approve C Code R Reject" at bounding box center [1241, 90] width 482 height 36
click at [1269, 88] on span "C Code" at bounding box center [1257, 89] width 60 height 28
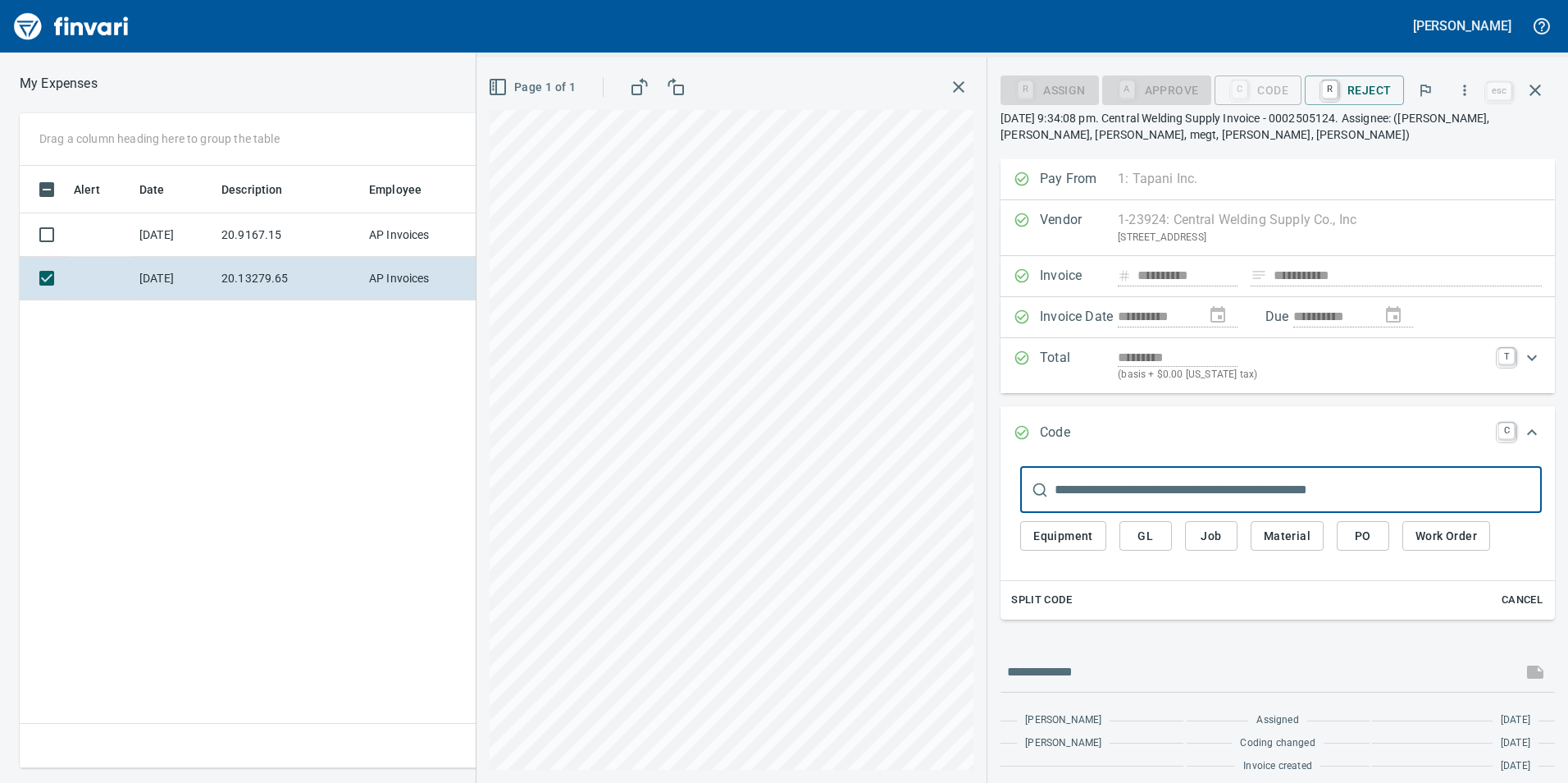
click at [1161, 551] on button "GL" at bounding box center [1146, 536] width 52 height 31
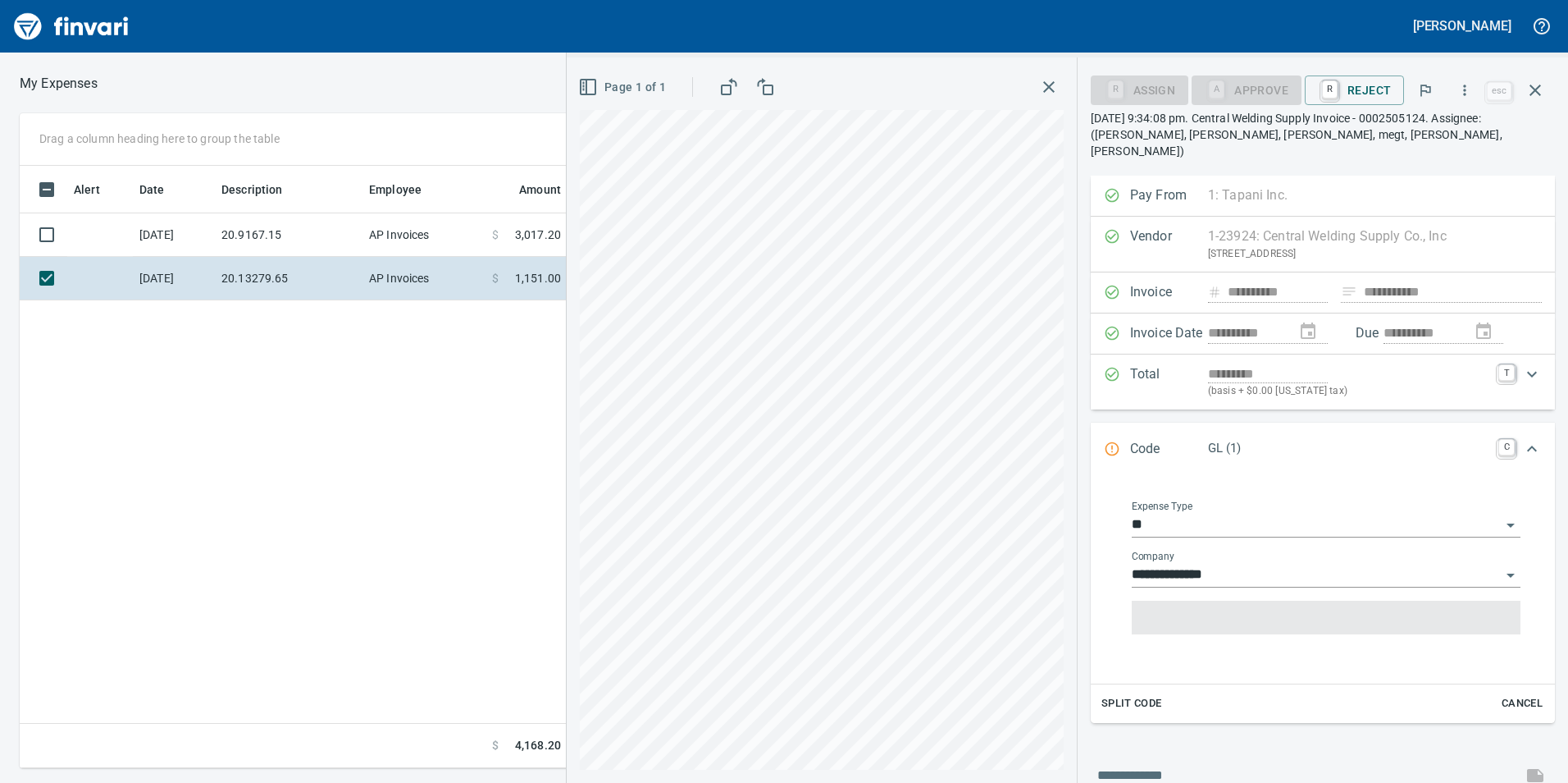
scroll to position [12, 0]
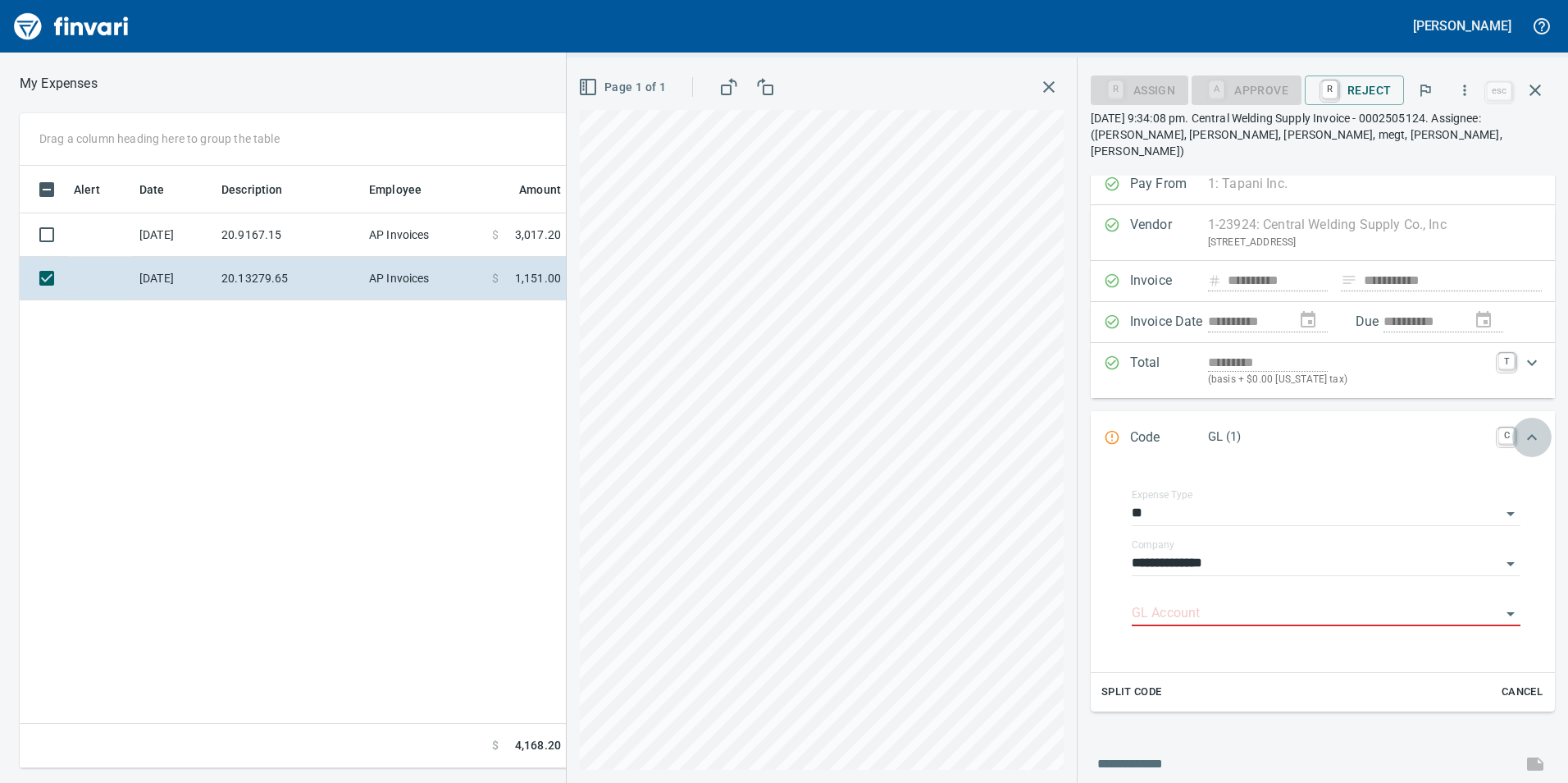
click at [1522, 427] on icon "Expand" at bounding box center [1532, 437] width 20 height 20
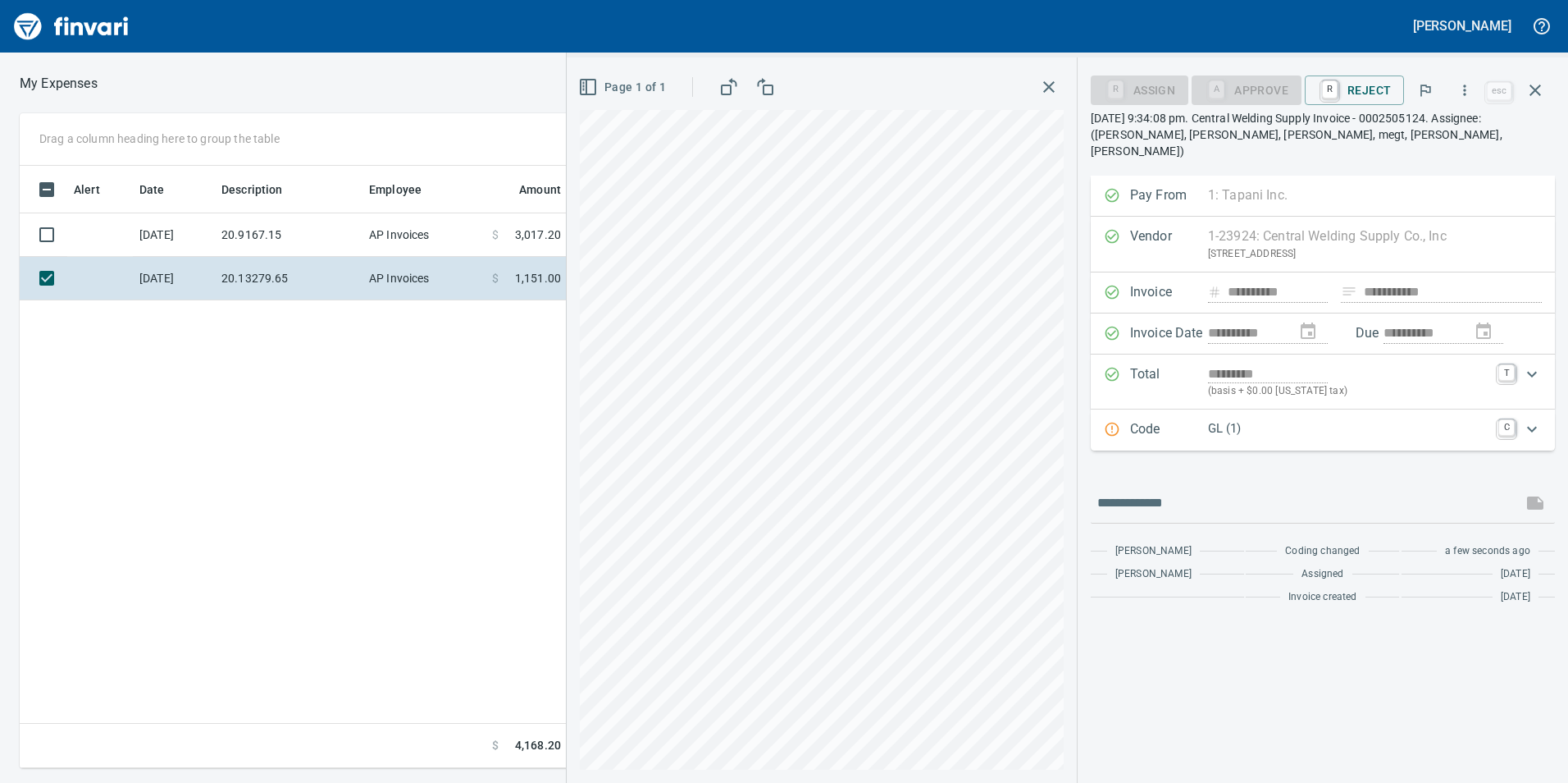
click at [1515, 420] on div "Expand" at bounding box center [1532, 429] width 40 height 40
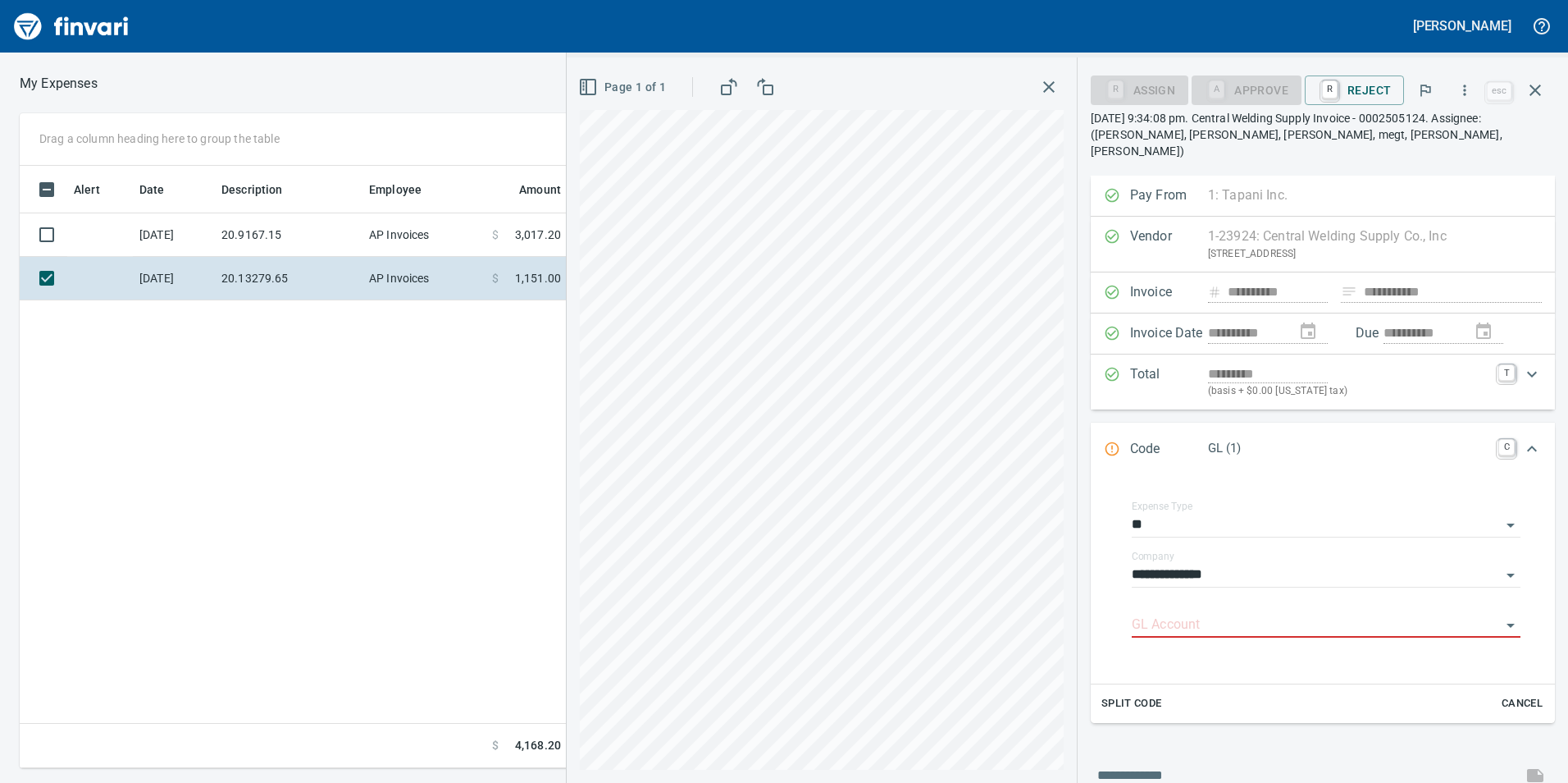
click at [1214, 439] on p "GL (1)" at bounding box center [1348, 448] width 281 height 19
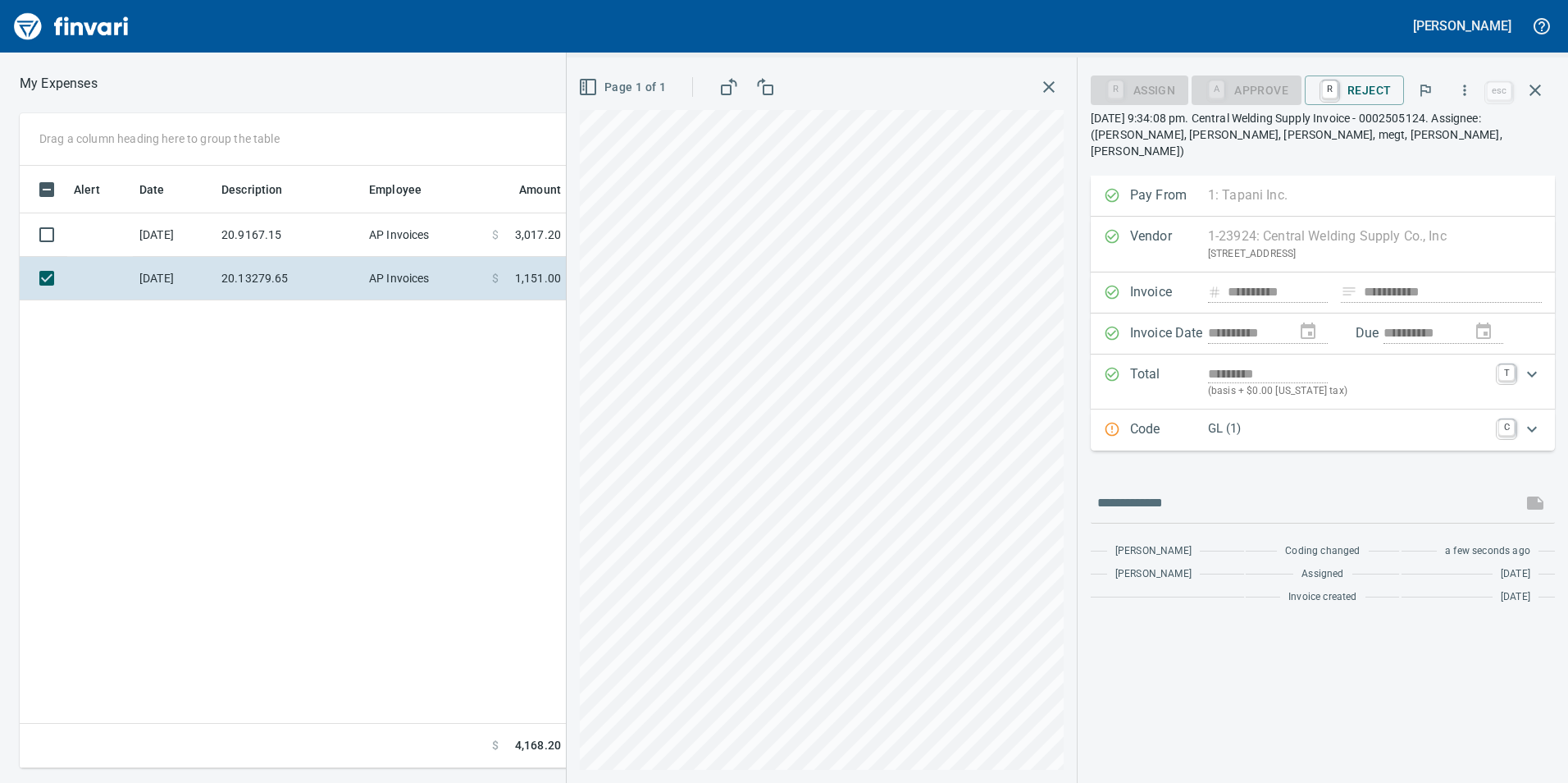
click at [1232, 419] on p "GL (1)" at bounding box center [1348, 428] width 281 height 19
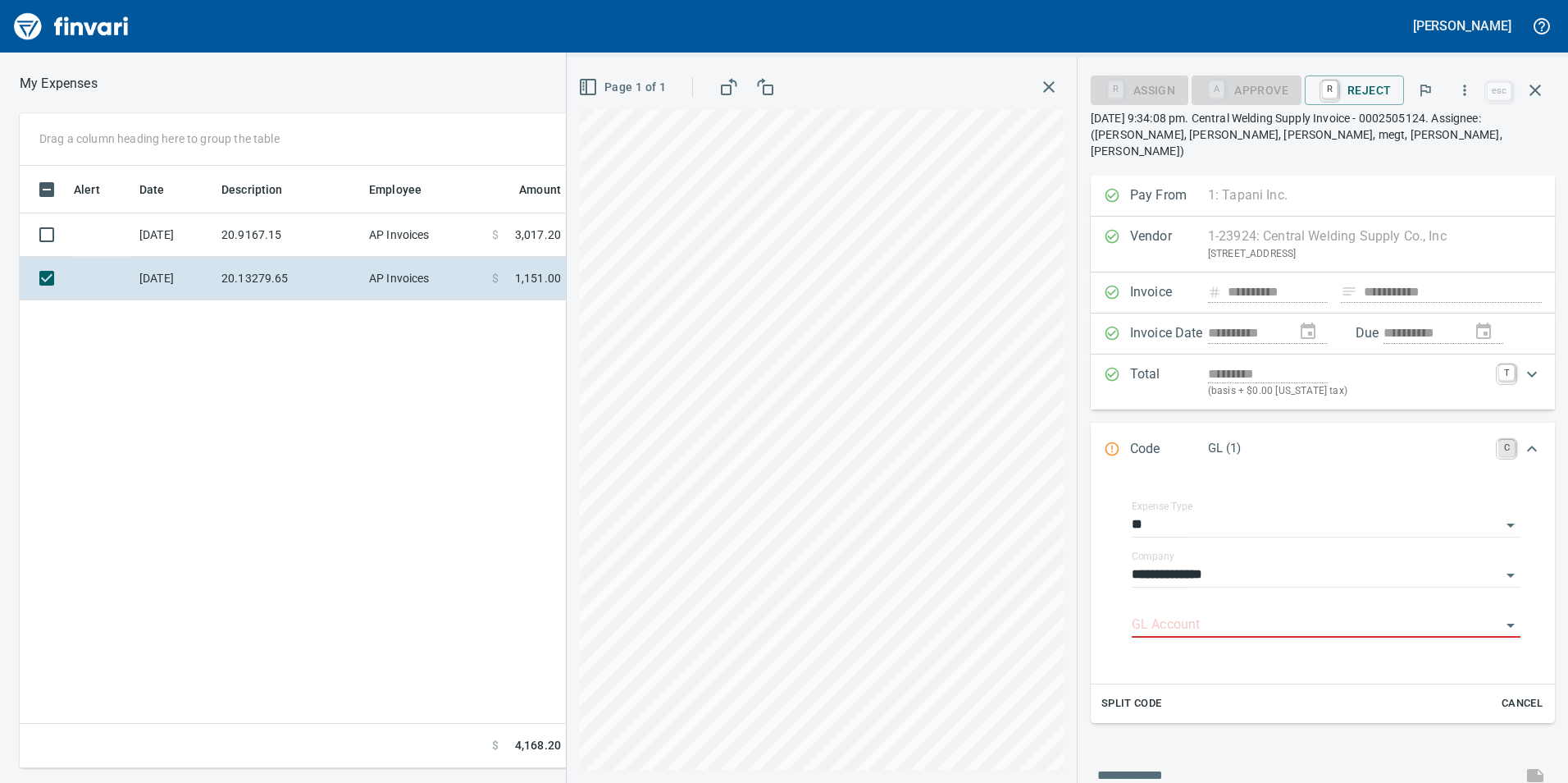
click at [1498, 440] on link "C" at bounding box center [1507, 448] width 16 height 16
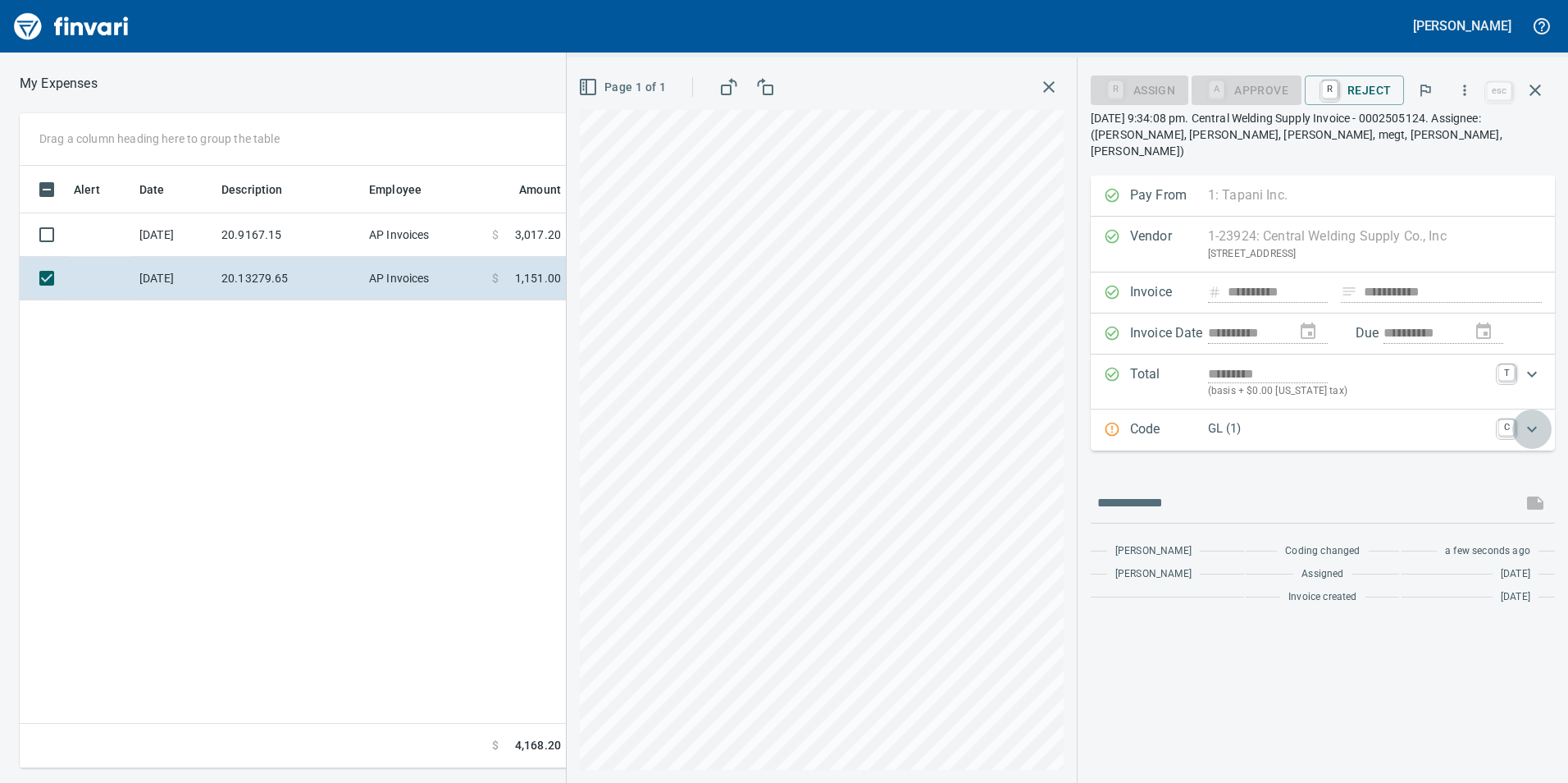
click at [1539, 423] on div "Expand" at bounding box center [1532, 429] width 40 height 40
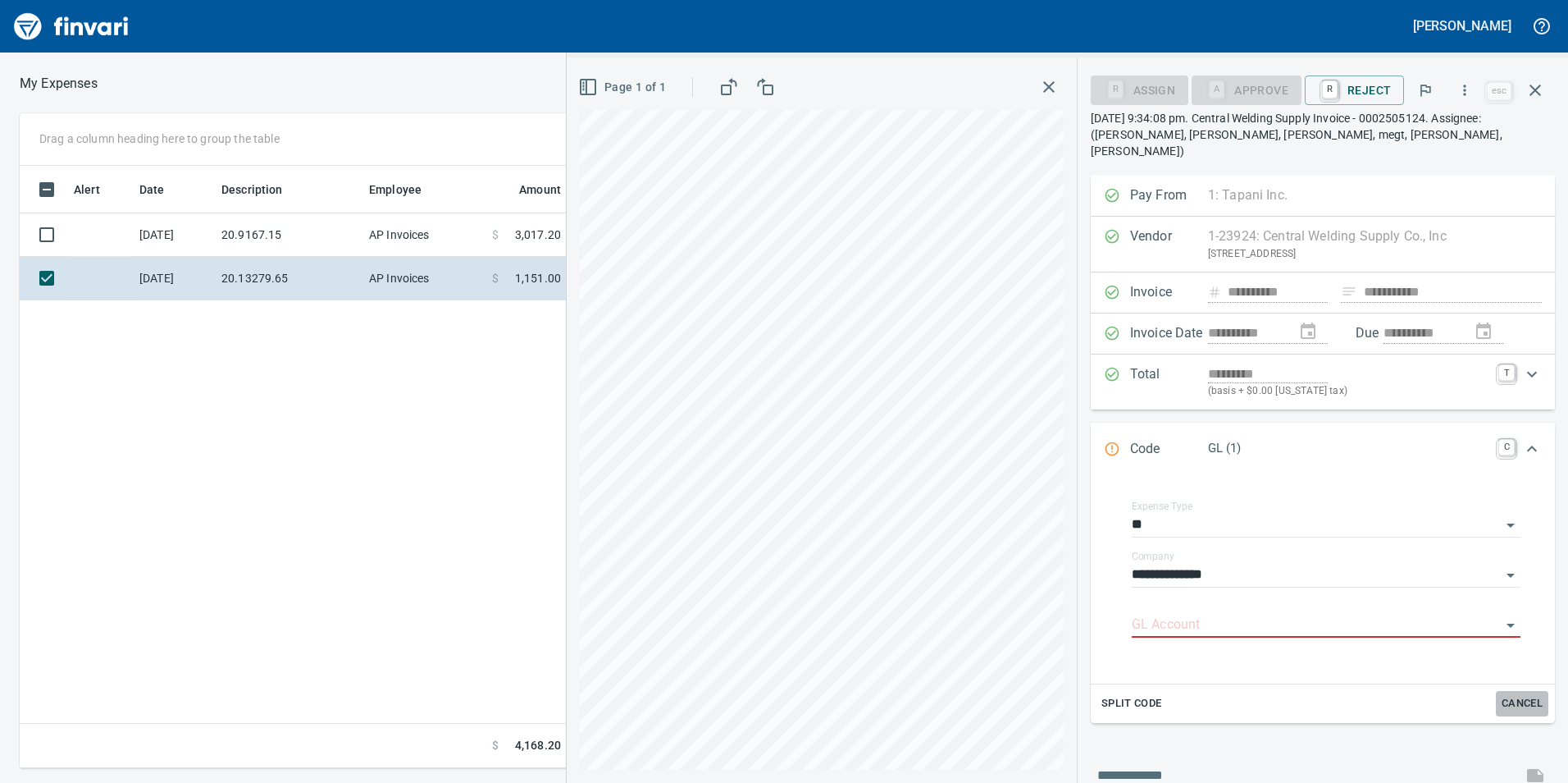
click at [1527, 694] on span "Cancel" at bounding box center [1522, 704] width 44 height 19
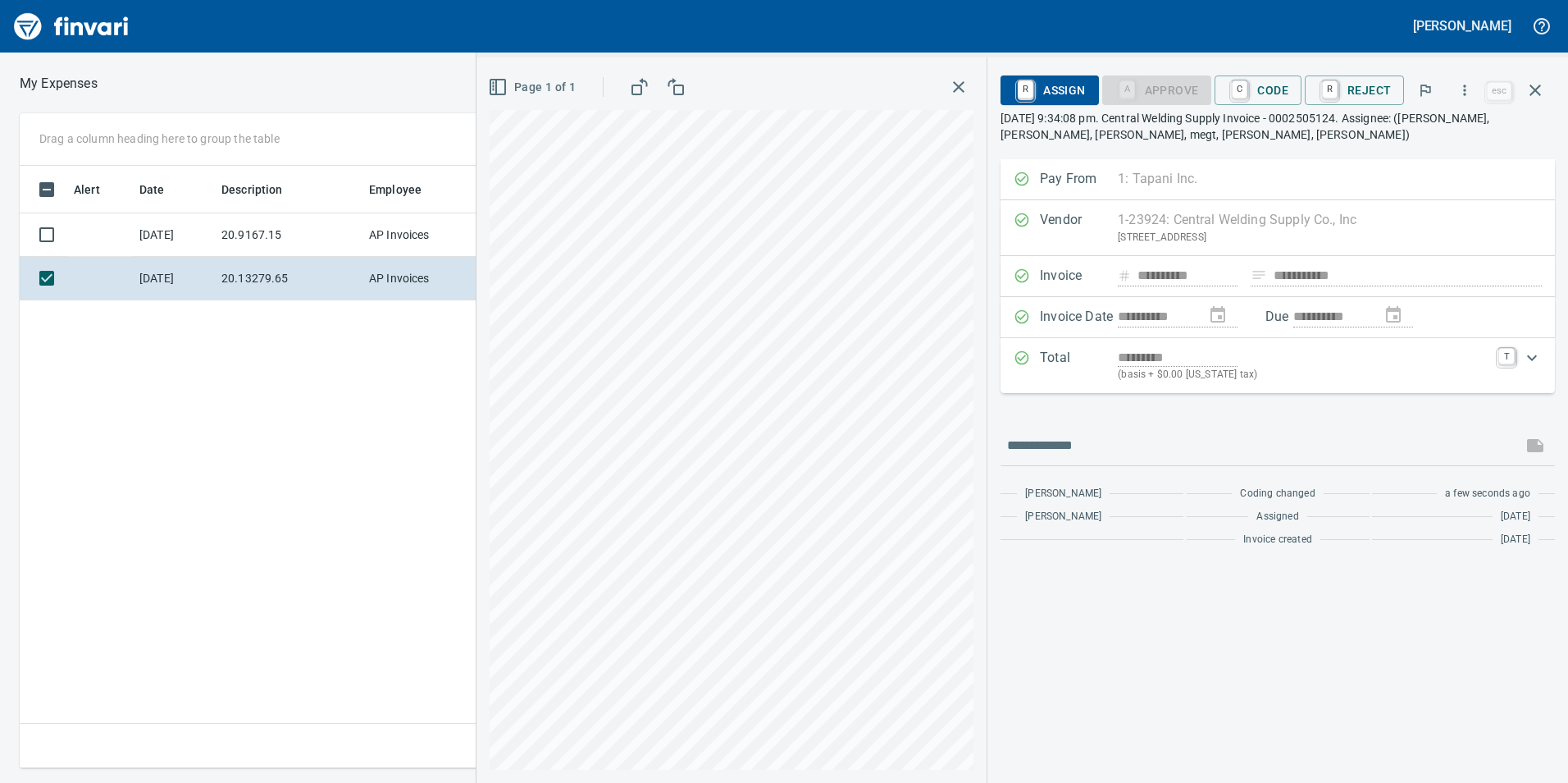
scroll to position [590, 1107]
click at [1243, 76] on button "C Code" at bounding box center [1257, 90] width 87 height 30
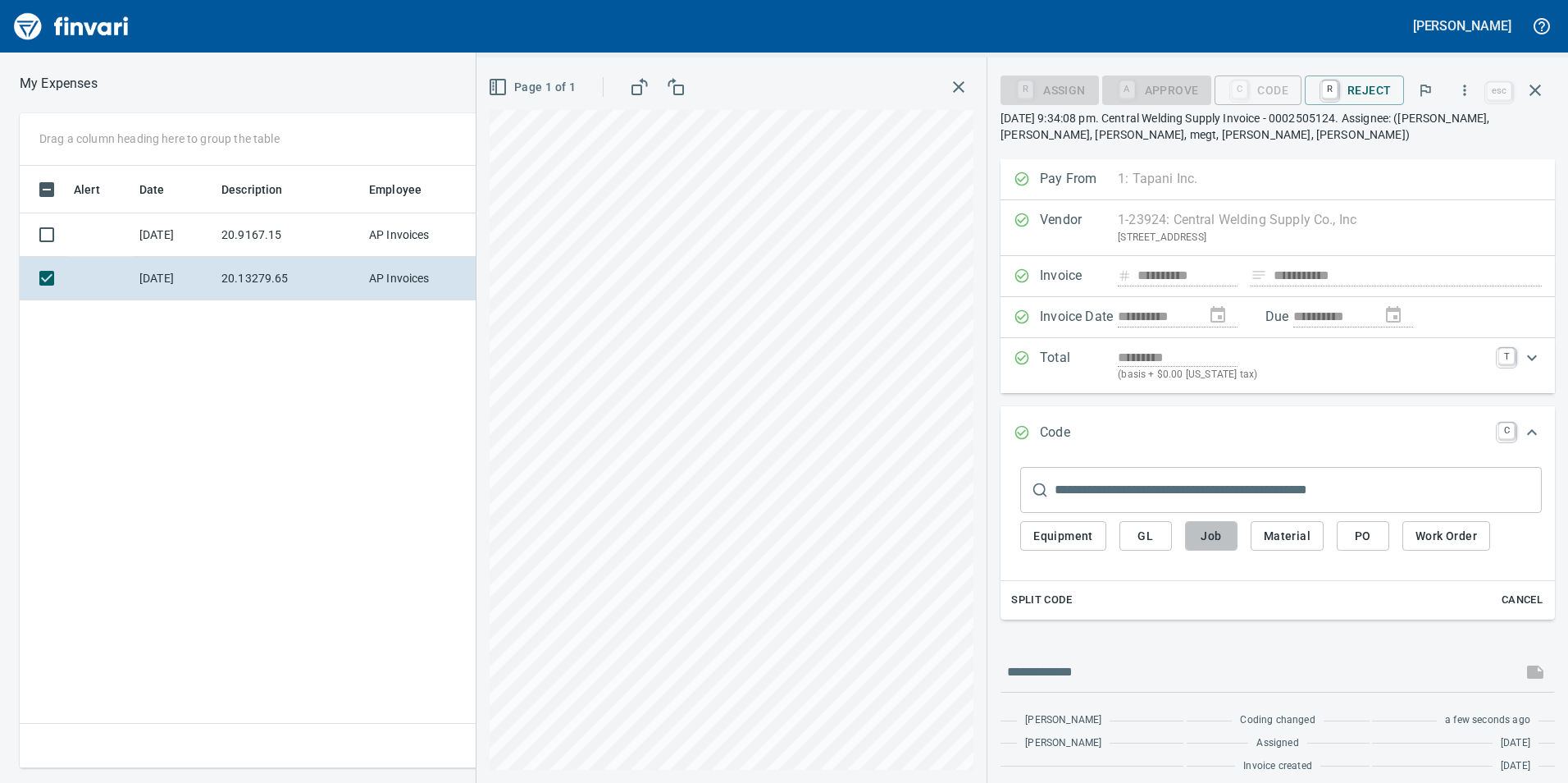
click at [1196, 528] on button "Job" at bounding box center [1211, 536] width 52 height 31
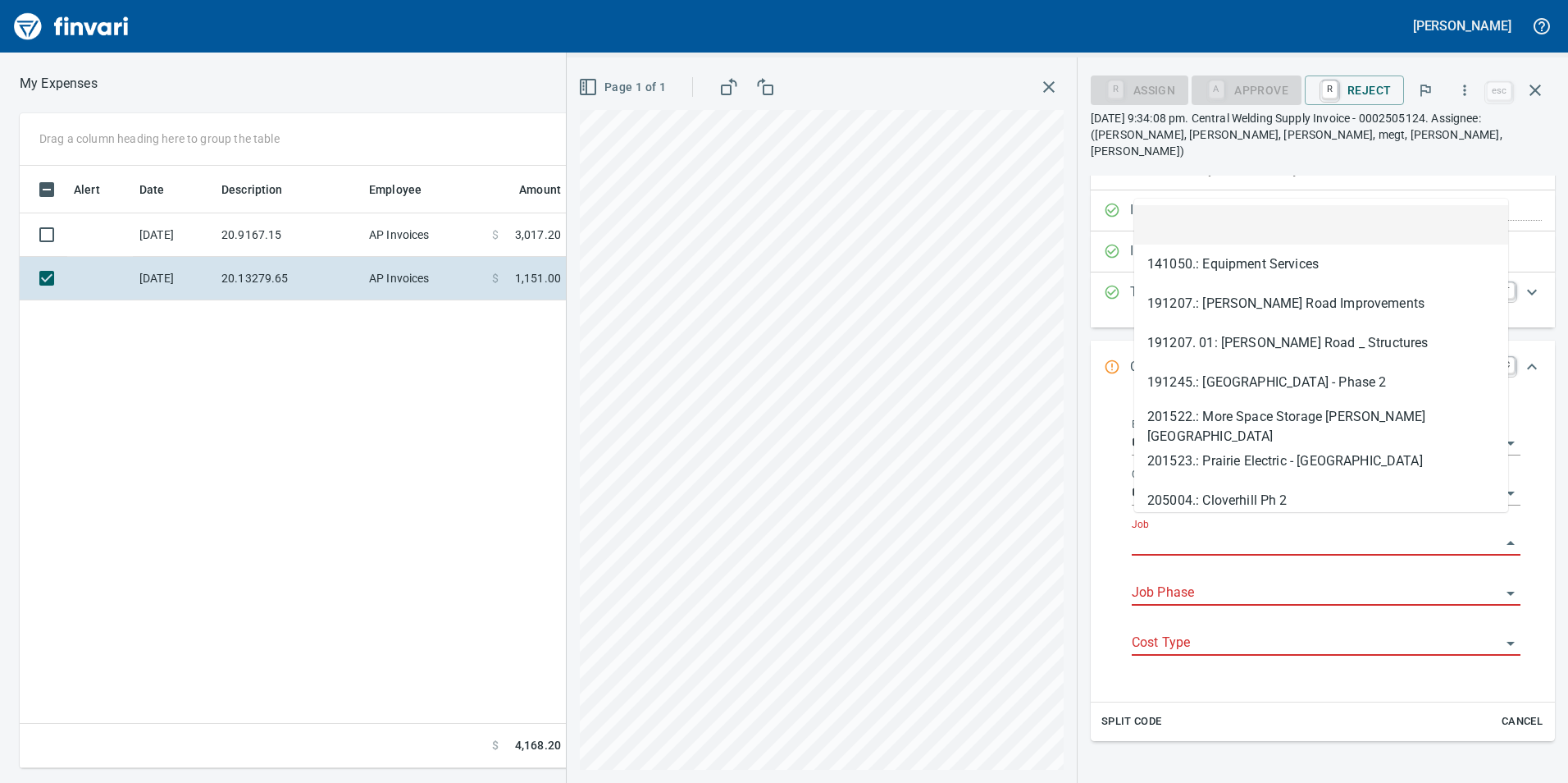
click at [1187, 532] on input "Job" at bounding box center [1316, 543] width 369 height 23
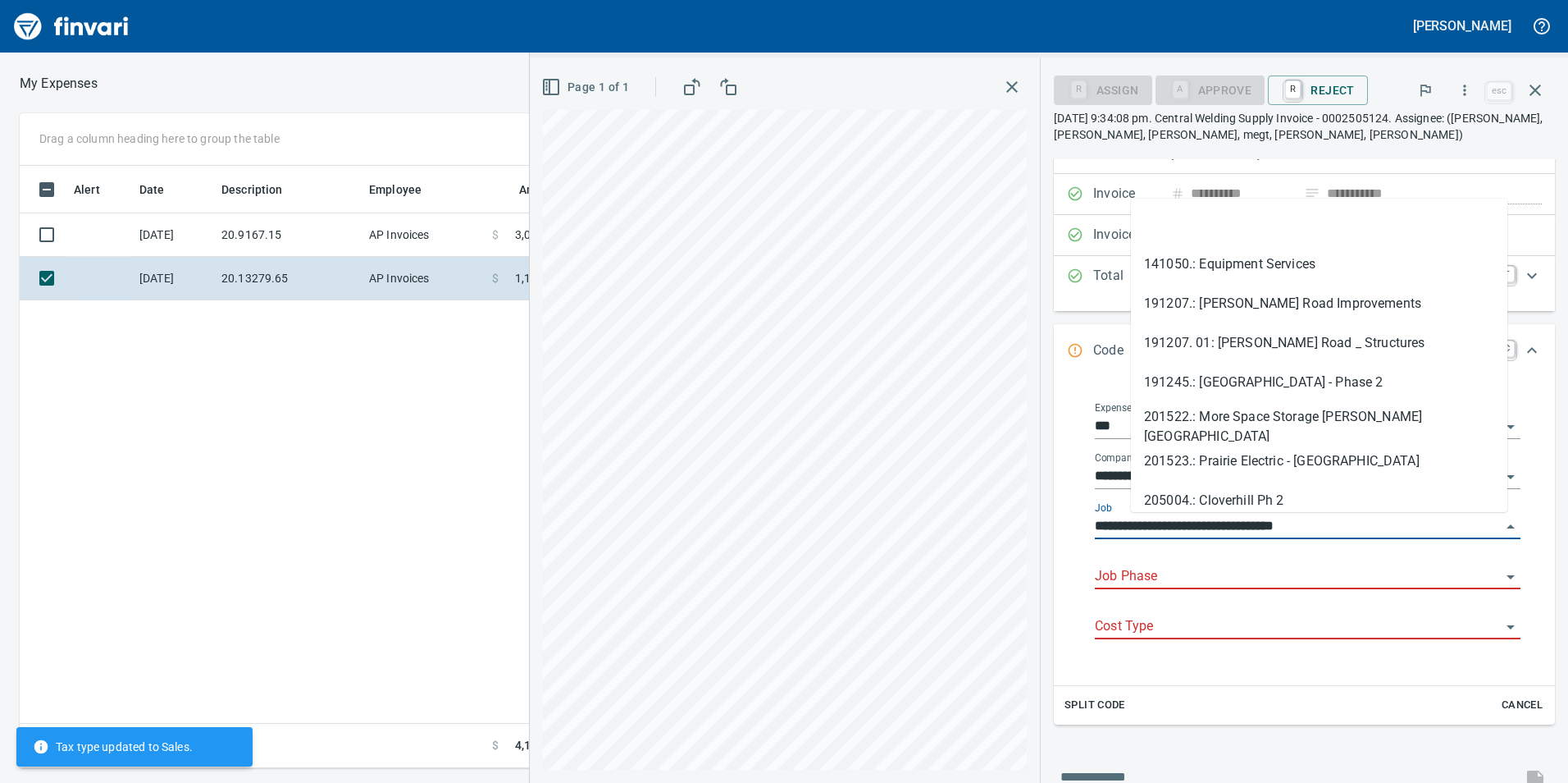
click at [1144, 602] on div "Cost Type" at bounding box center [1307, 620] width 425 height 37
type input "**********"
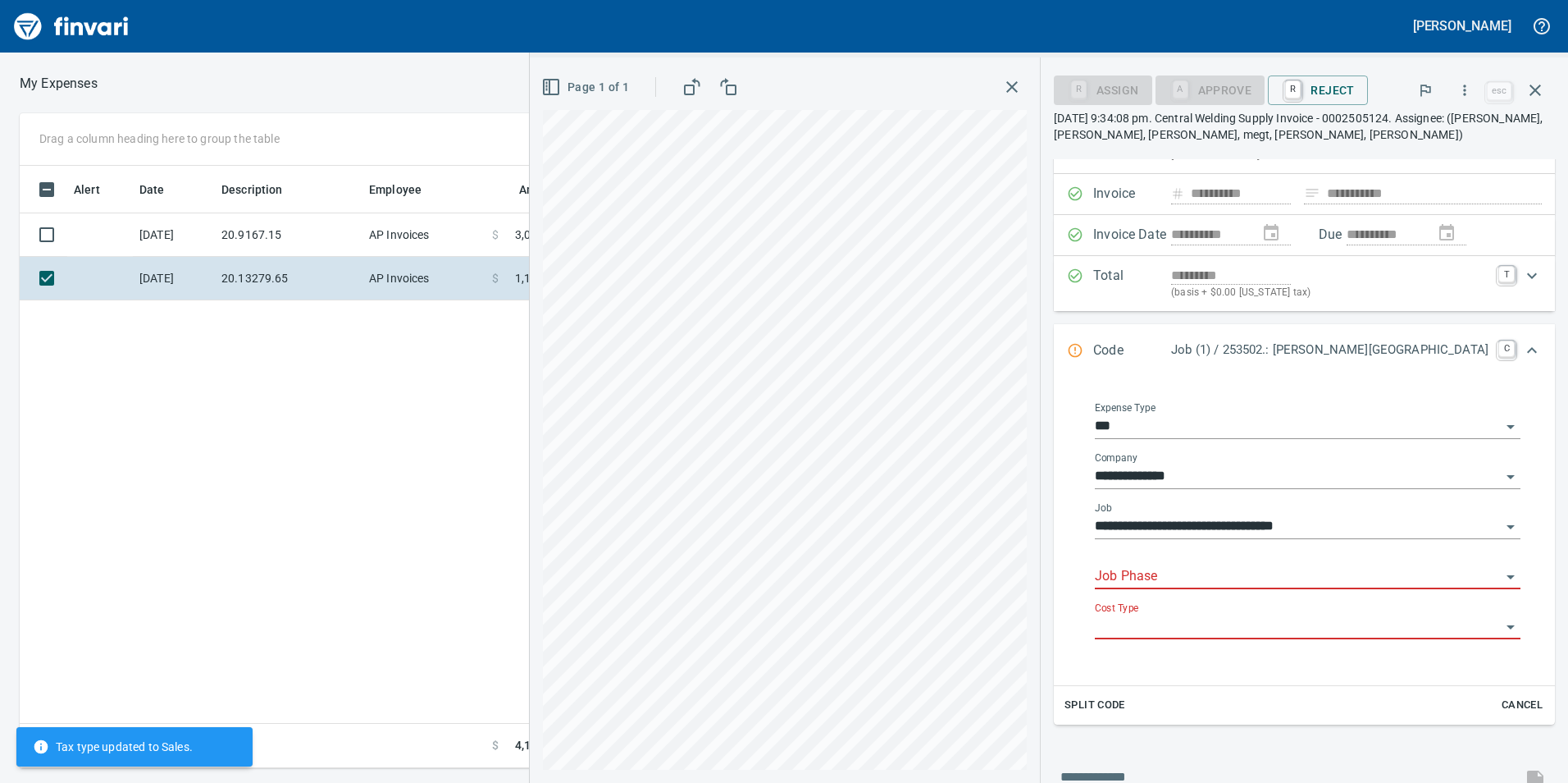
click at [1145, 589] on div "Job Phase" at bounding box center [1307, 576] width 425 height 50
click at [1145, 580] on input "Job Phase" at bounding box center [1298, 576] width 406 height 23
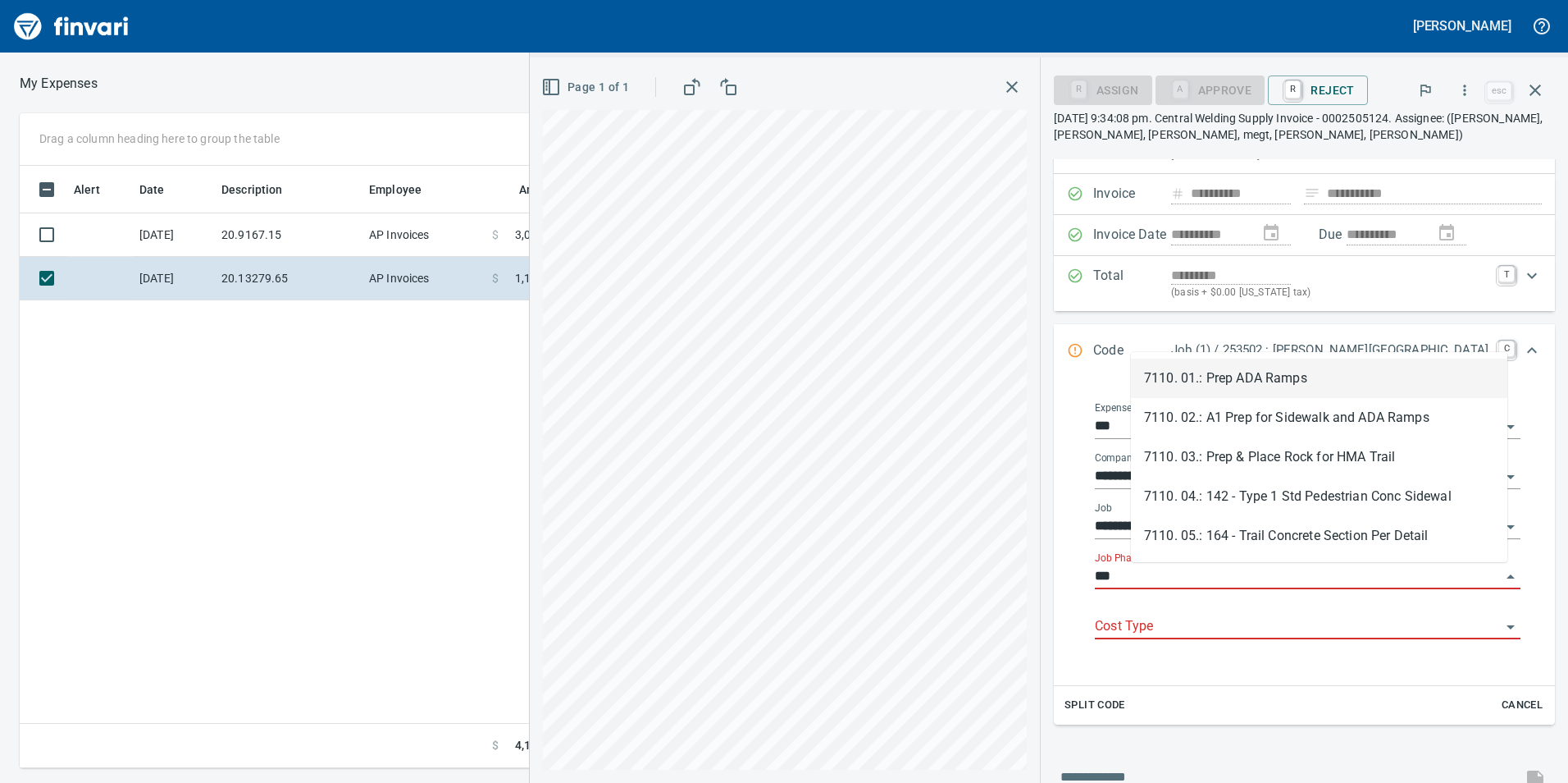
type input "****"
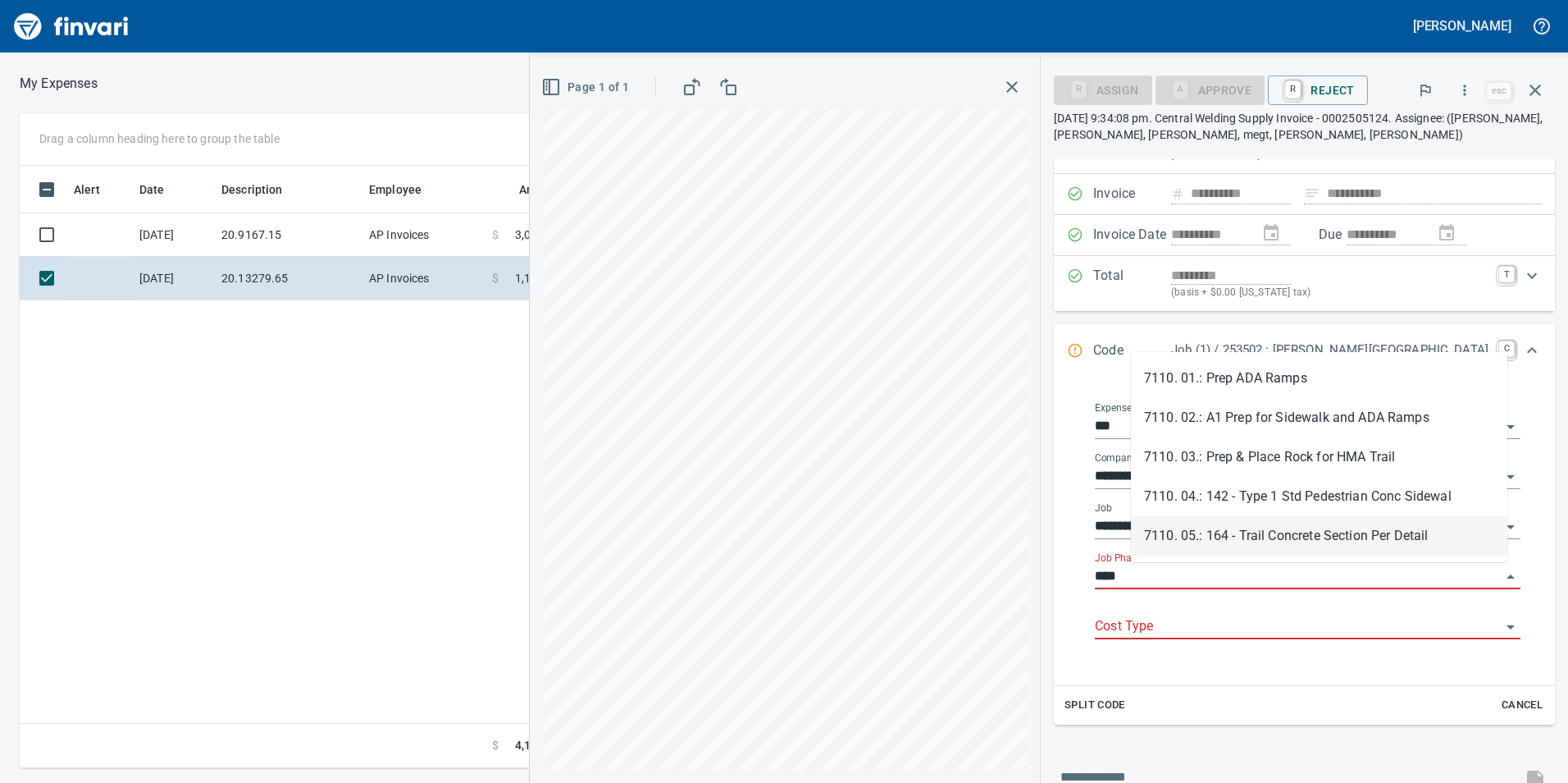
drag, startPoint x: 1205, startPoint y: 587, endPoint x: 1115, endPoint y: 597, distance: 90.6
click at [1115, 597] on div "**********" at bounding box center [1307, 527] width 469 height 289
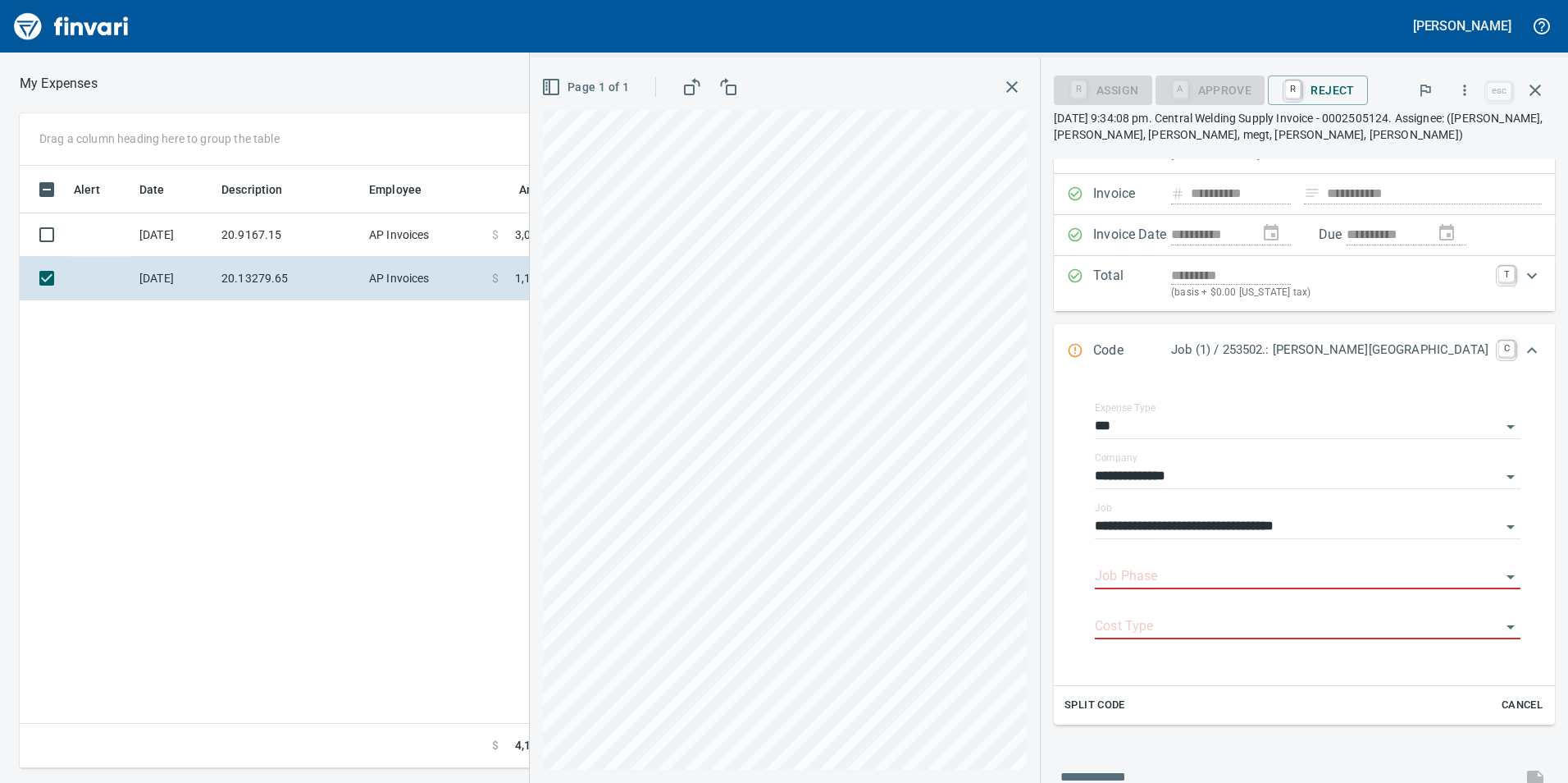
click at [1456, 703] on div "Split Code Cancel" at bounding box center [1304, 704] width 501 height 39
click at [1511, 708] on span "Cancel" at bounding box center [1522, 704] width 44 height 19
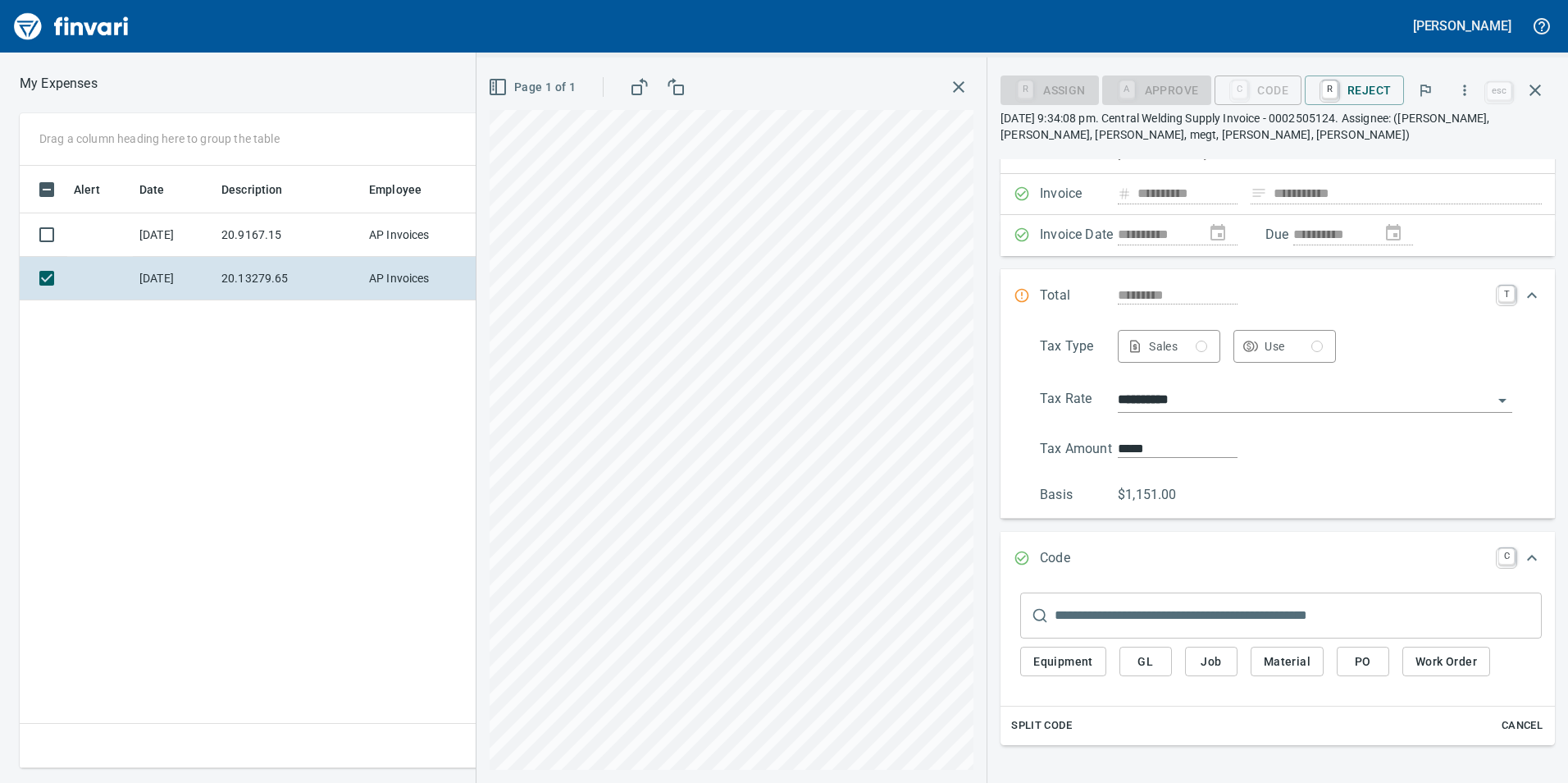
scroll to position [0, 0]
